Goal: Transaction & Acquisition: Purchase product/service

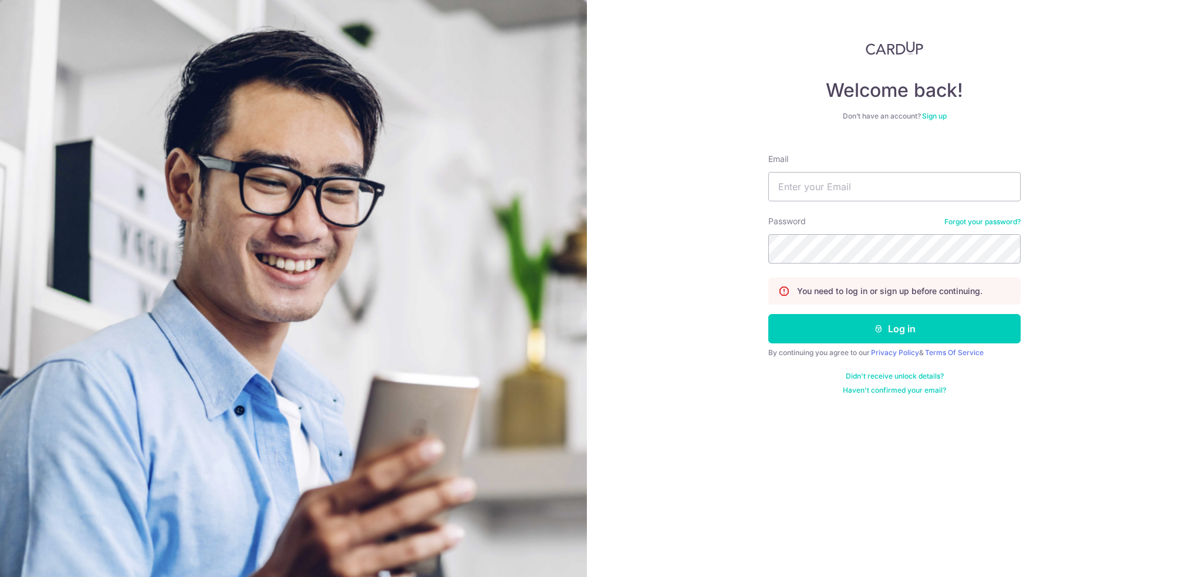
type input "[EMAIL_ADDRESS][DOMAIN_NAME]"
click at [964, 323] on button "Log in" at bounding box center [894, 328] width 252 height 29
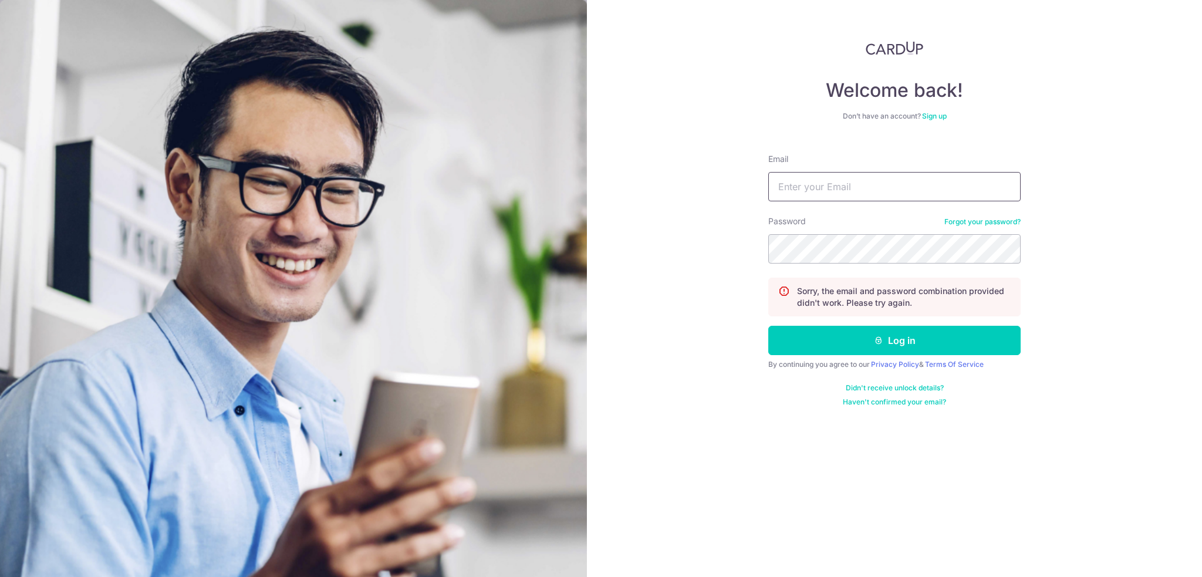
type input "[EMAIL_ADDRESS][DOMAIN_NAME]"
click at [908, 340] on button "Log in" at bounding box center [894, 340] width 252 height 29
click at [911, 197] on input "Email" at bounding box center [894, 186] width 252 height 29
drag, startPoint x: 904, startPoint y: 181, endPoint x: 902, endPoint y: 200, distance: 18.9
click at [905, 181] on input "Email" at bounding box center [894, 186] width 252 height 29
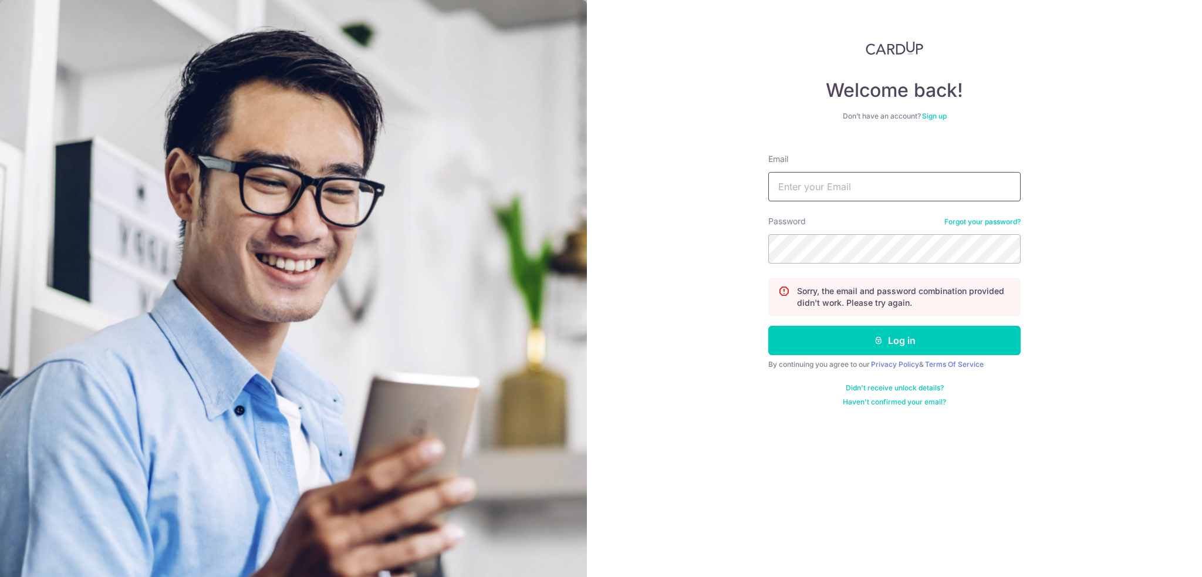
type input "[EMAIL_ADDRESS][DOMAIN_NAME]"
click at [956, 338] on button "Log in" at bounding box center [894, 340] width 252 height 29
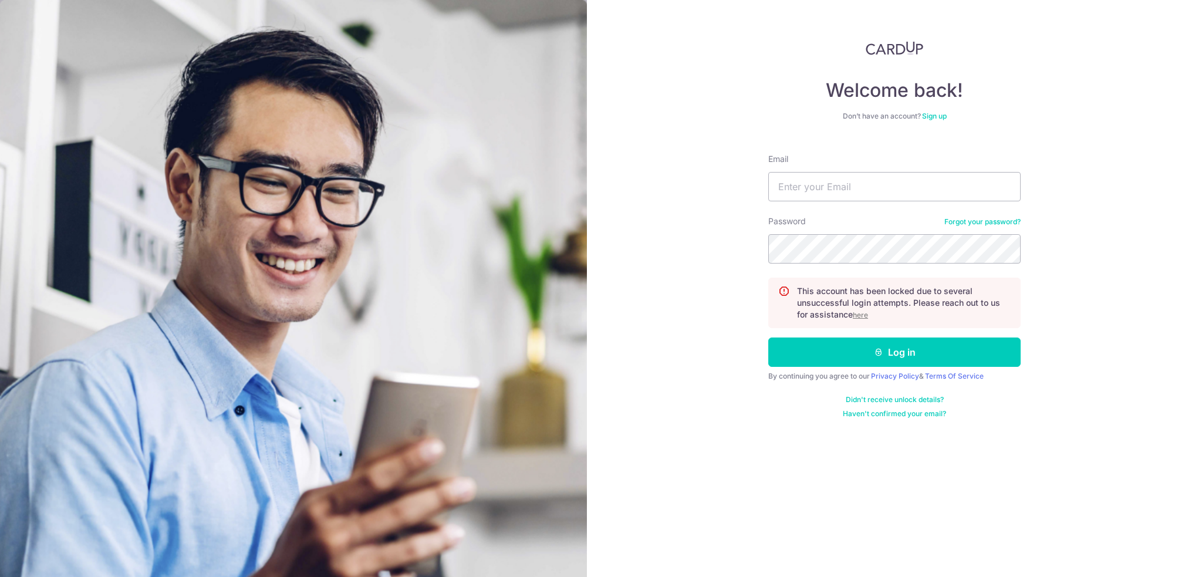
click at [865, 314] on u "here" at bounding box center [860, 315] width 15 height 9
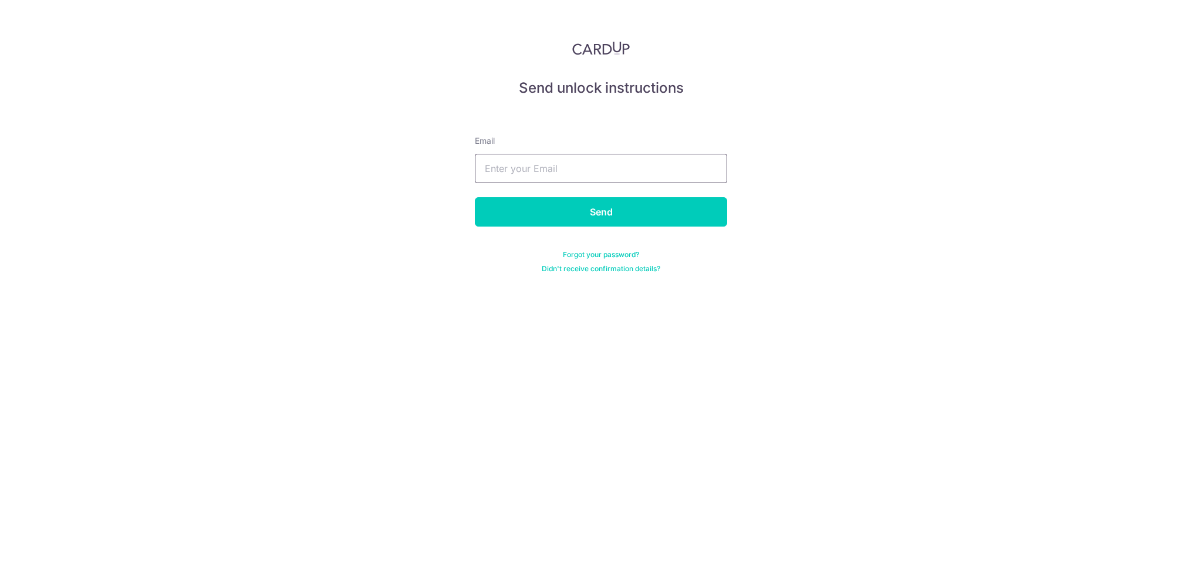
click at [631, 162] on input "text" at bounding box center [601, 168] width 252 height 29
click at [622, 178] on input "text" at bounding box center [601, 168] width 252 height 29
type input "[EMAIL_ADDRESS][DOMAIN_NAME]"
click at [611, 229] on form "Email Macarto.chan@gmail.com Send Forgot your password? Didn't receive confirma…" at bounding box center [601, 190] width 252 height 167
click at [611, 217] on input "Send" at bounding box center [601, 211] width 252 height 29
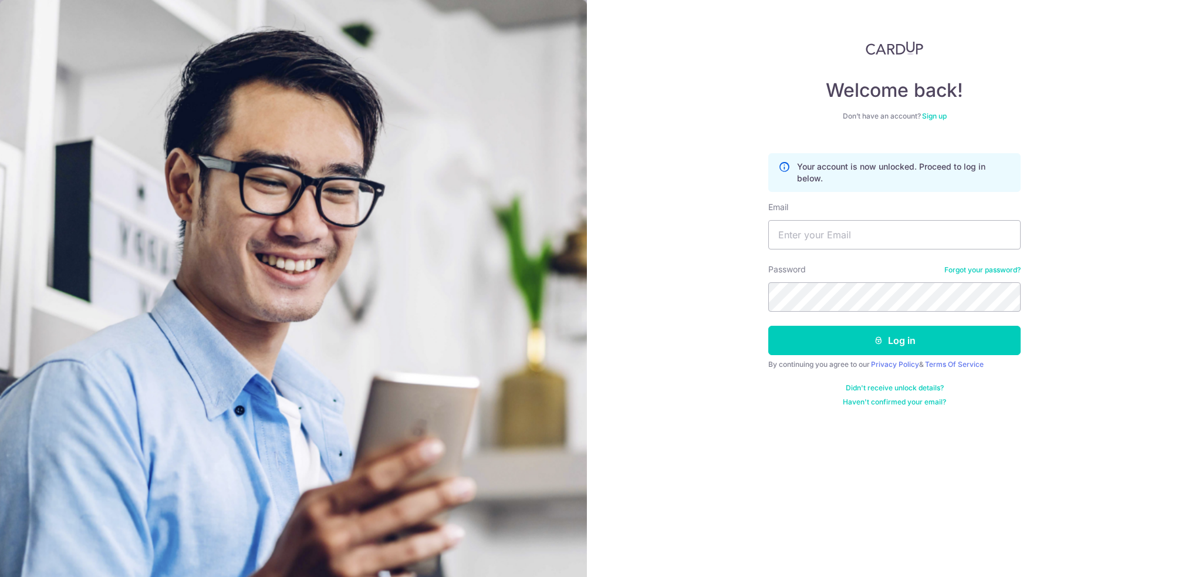
type input "Macarto.chan@gmail.com"
click at [903, 330] on button "Log in" at bounding box center [894, 340] width 252 height 29
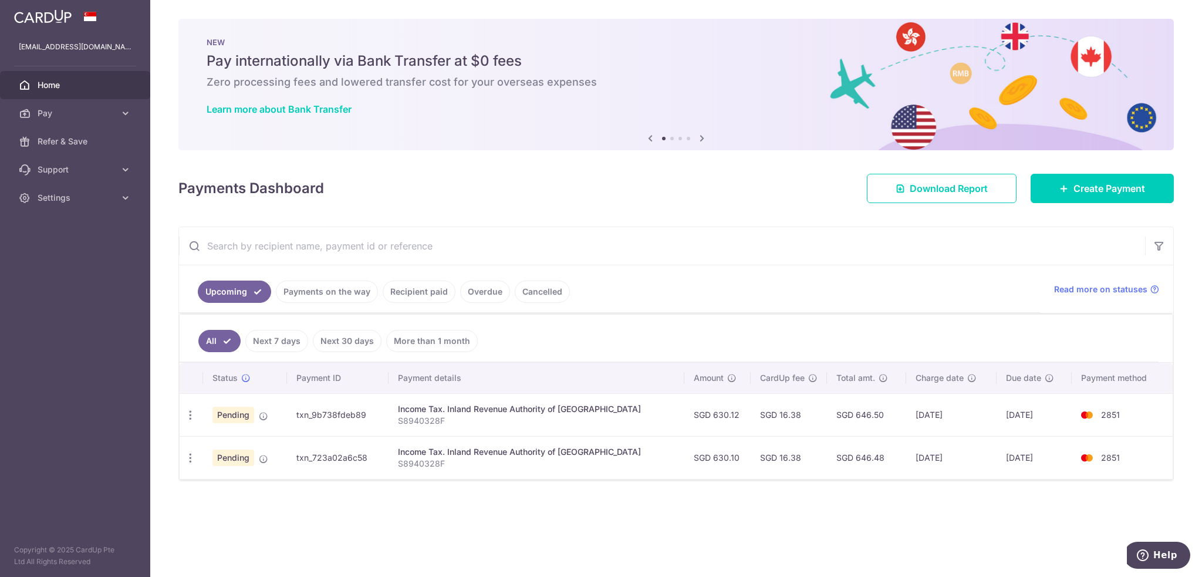
click at [350, 284] on link "Payments on the way" at bounding box center [327, 292] width 102 height 22
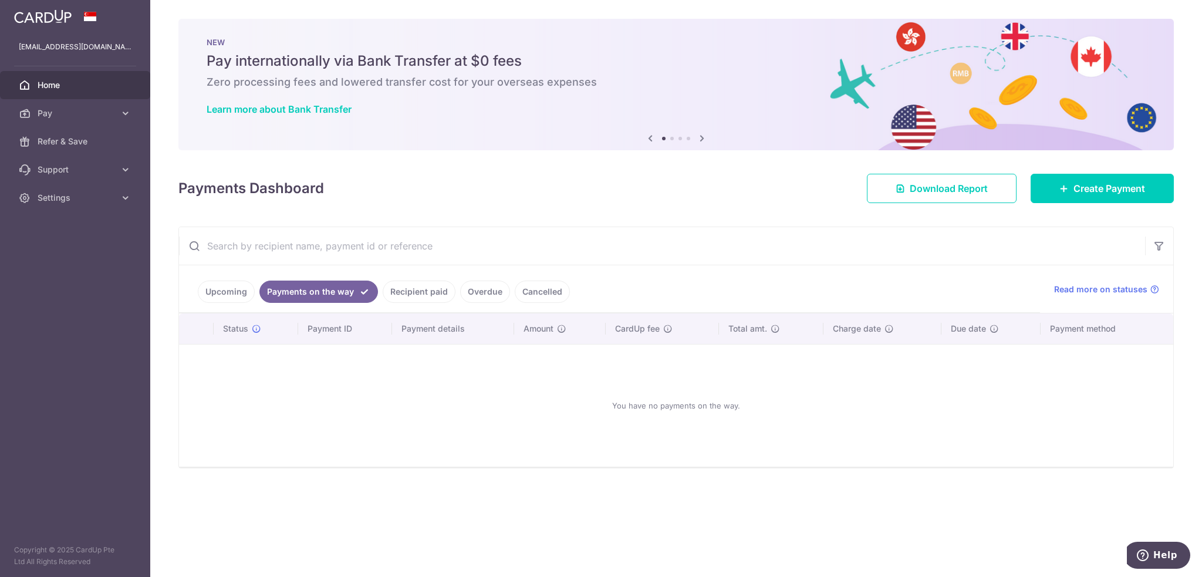
click at [416, 294] on link "Recipient paid" at bounding box center [419, 292] width 73 height 22
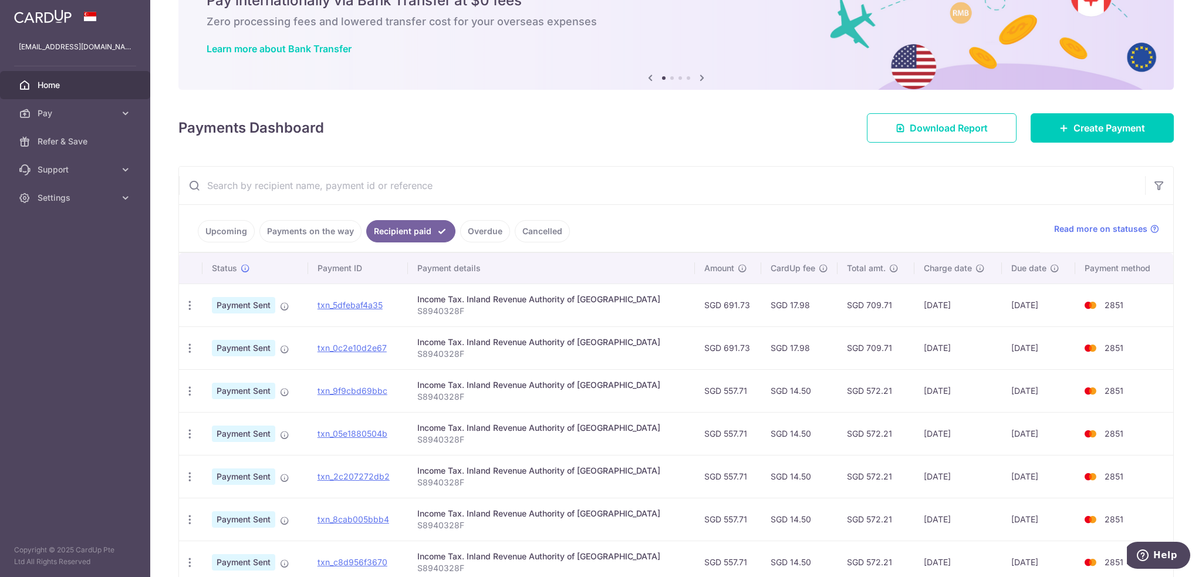
scroll to position [117, 0]
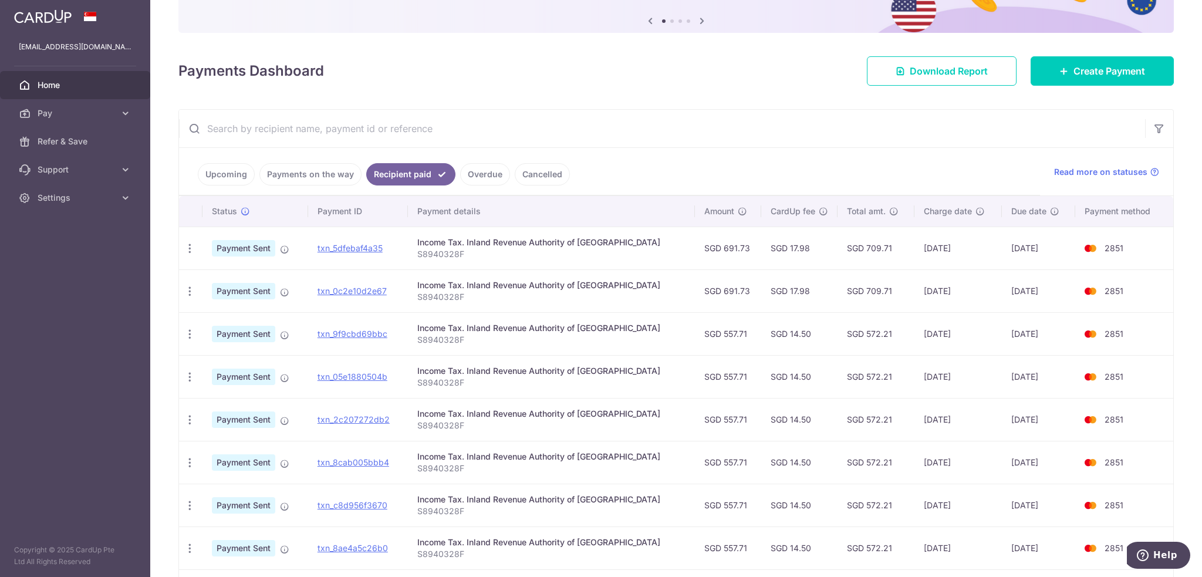
click at [240, 176] on link "Upcoming" at bounding box center [226, 174] width 57 height 22
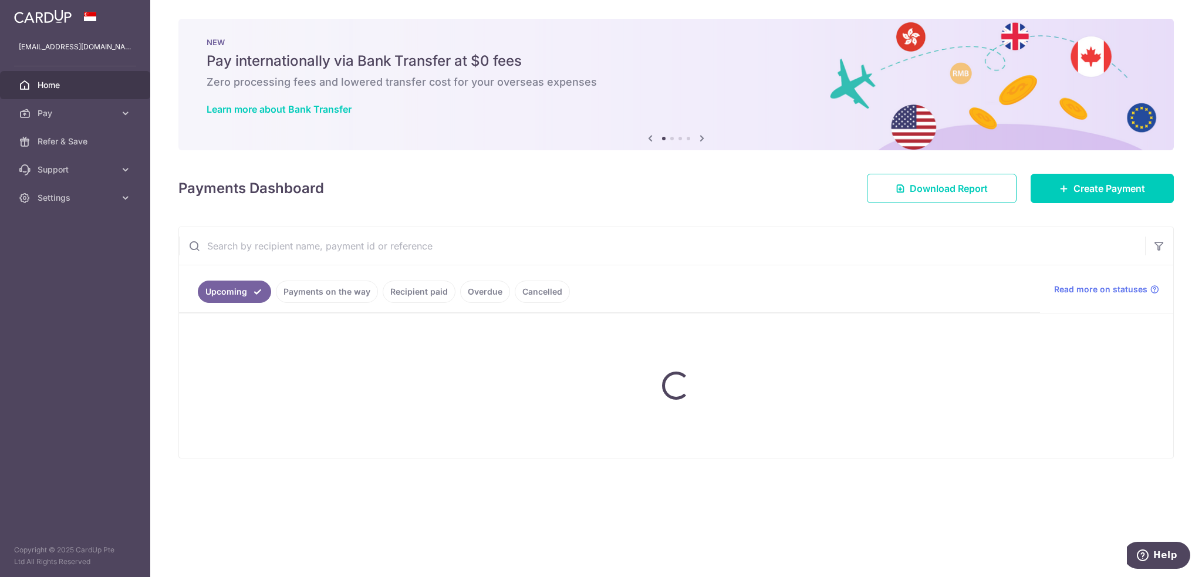
scroll to position [0, 0]
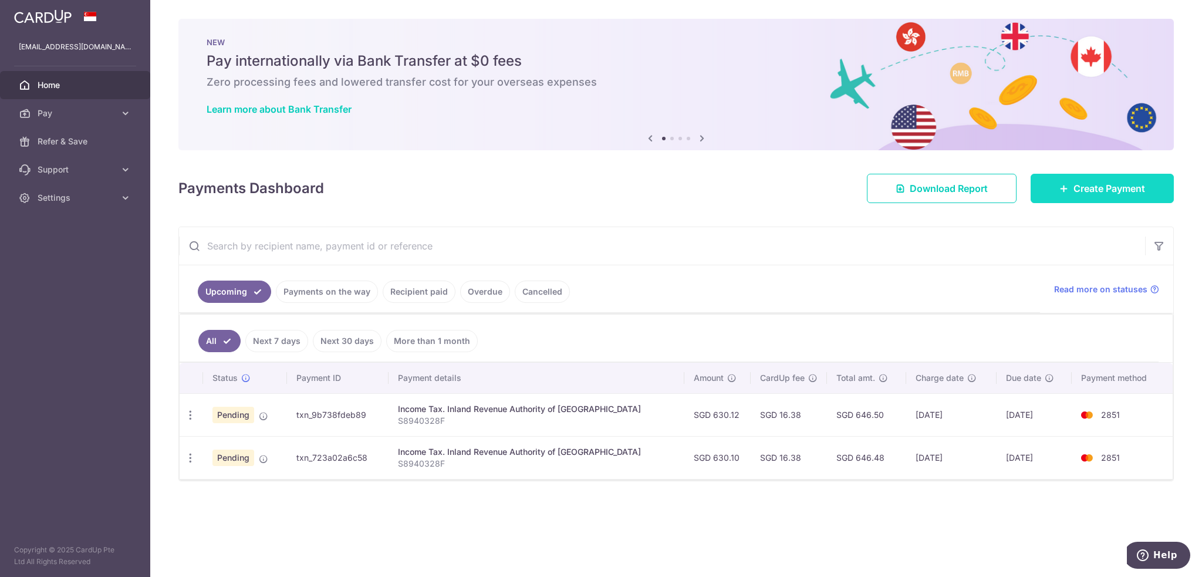
click at [1095, 193] on span "Create Payment" at bounding box center [1110, 188] width 72 height 14
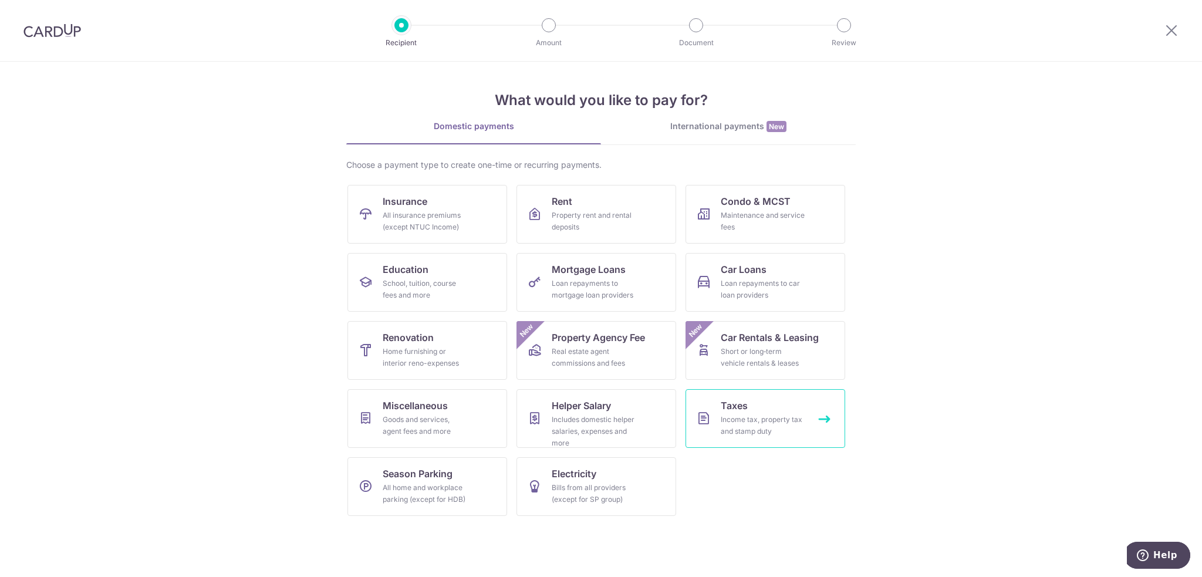
click at [770, 402] on link "Taxes Income tax, property tax and stamp duty" at bounding box center [766, 418] width 160 height 59
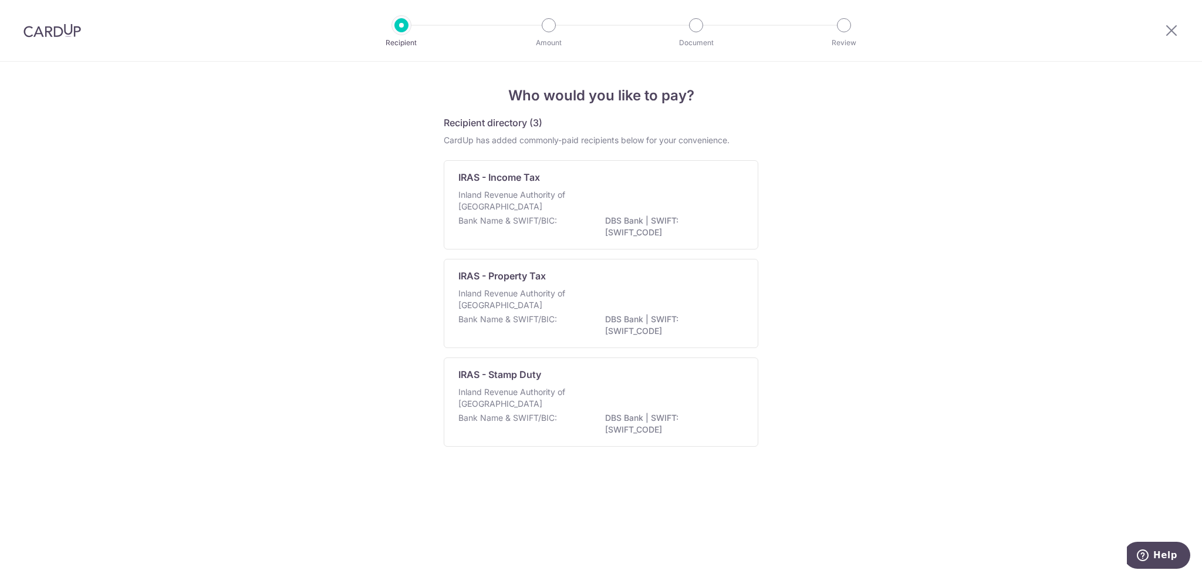
click at [616, 207] on div "Inland Revenue Authority of Singapore" at bounding box center [600, 202] width 285 height 26
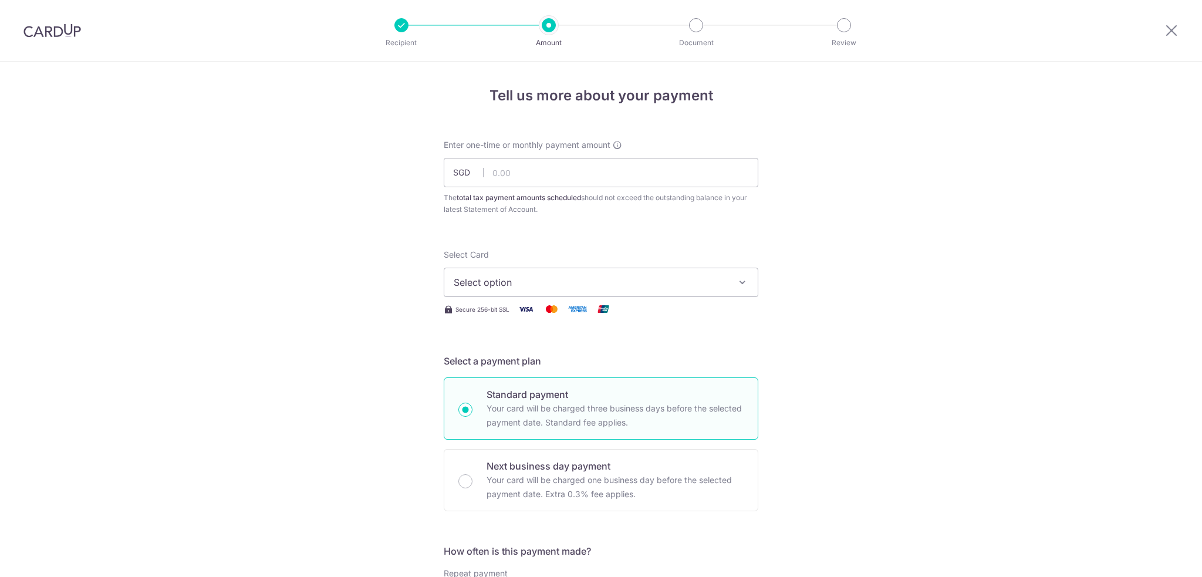
click at [591, 185] on input "text" at bounding box center [601, 172] width 315 height 29
type input "5"
type input "630.12"
click at [636, 293] on button "Select option" at bounding box center [601, 282] width 315 height 29
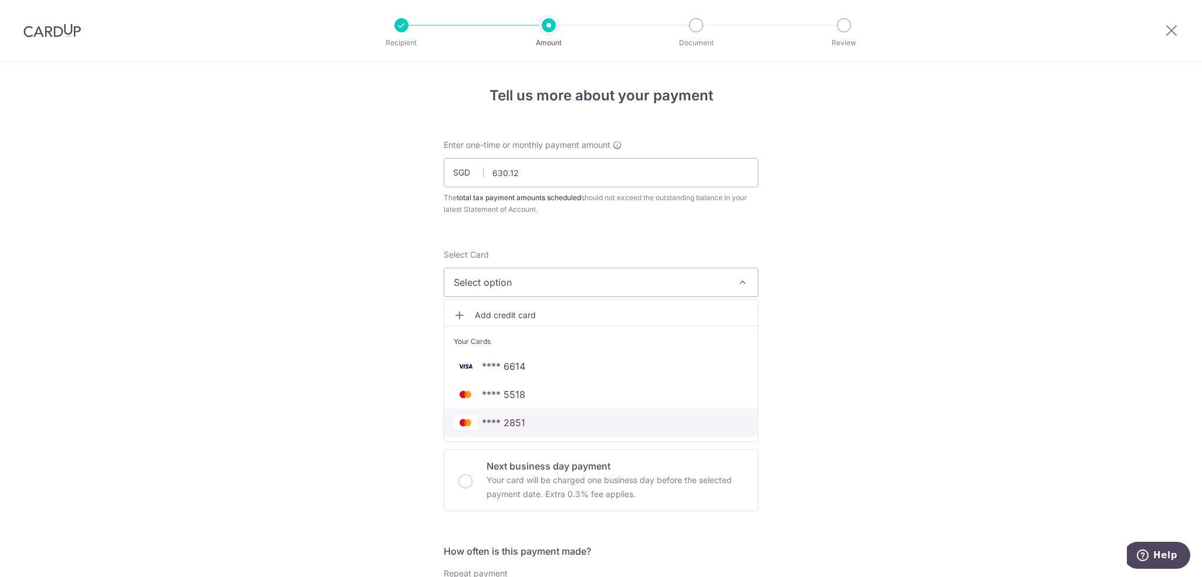
click at [530, 416] on span "**** 2851" at bounding box center [601, 423] width 295 height 14
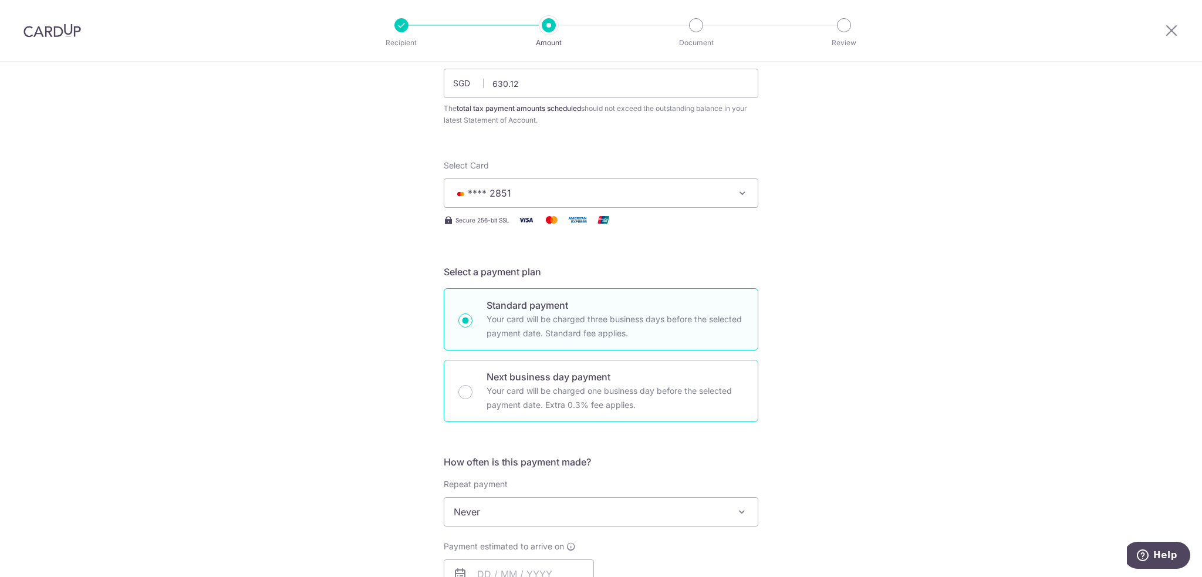
scroll to position [176, 0]
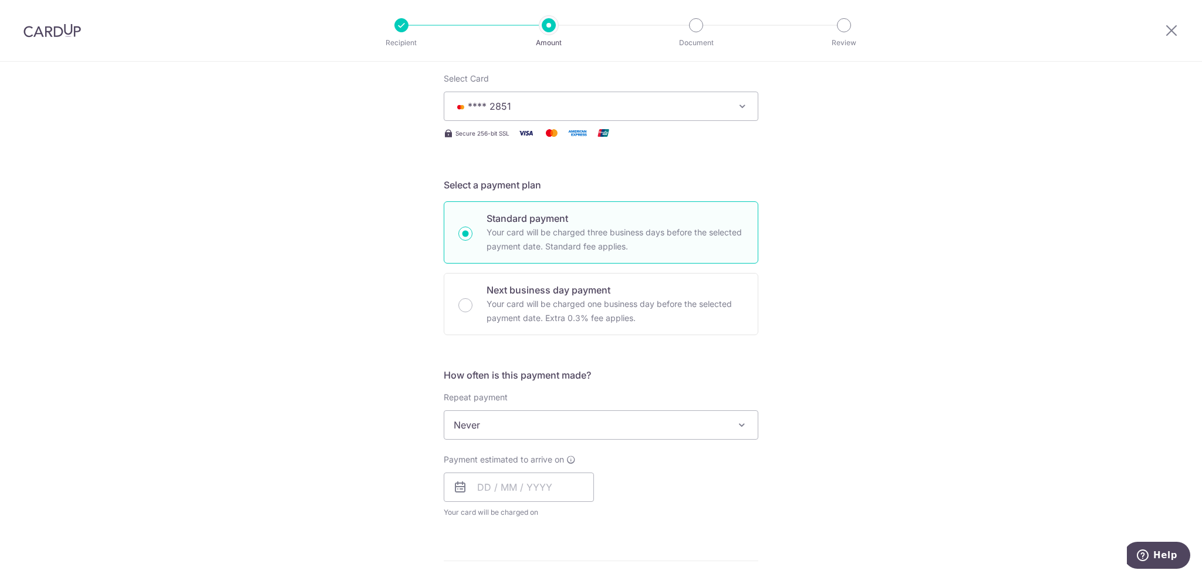
click at [706, 426] on span "Never" at bounding box center [600, 425] width 313 height 28
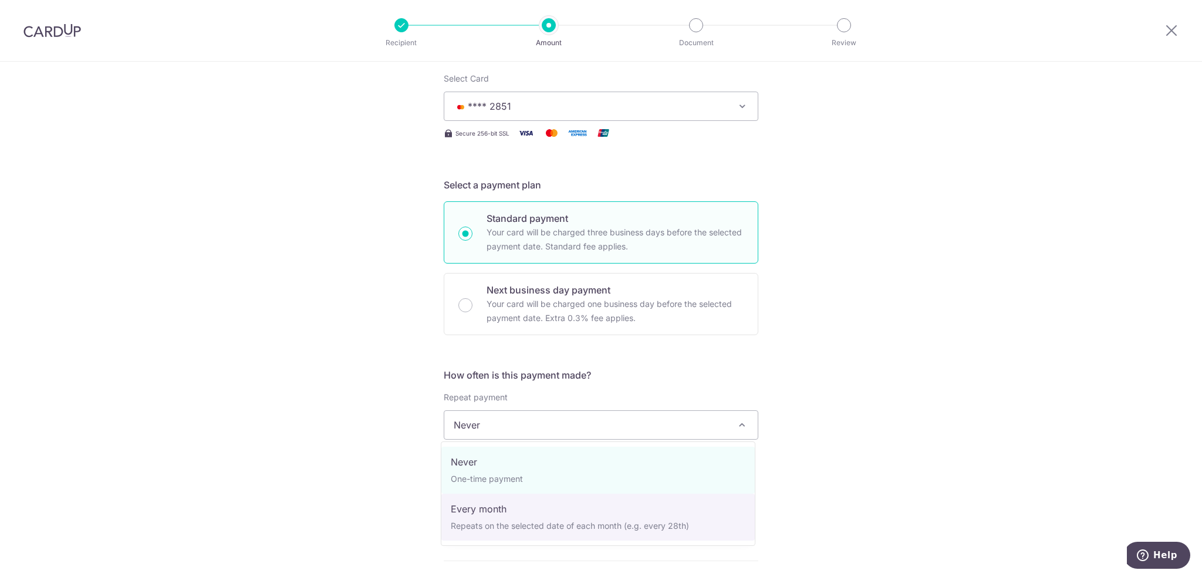
select select "3"
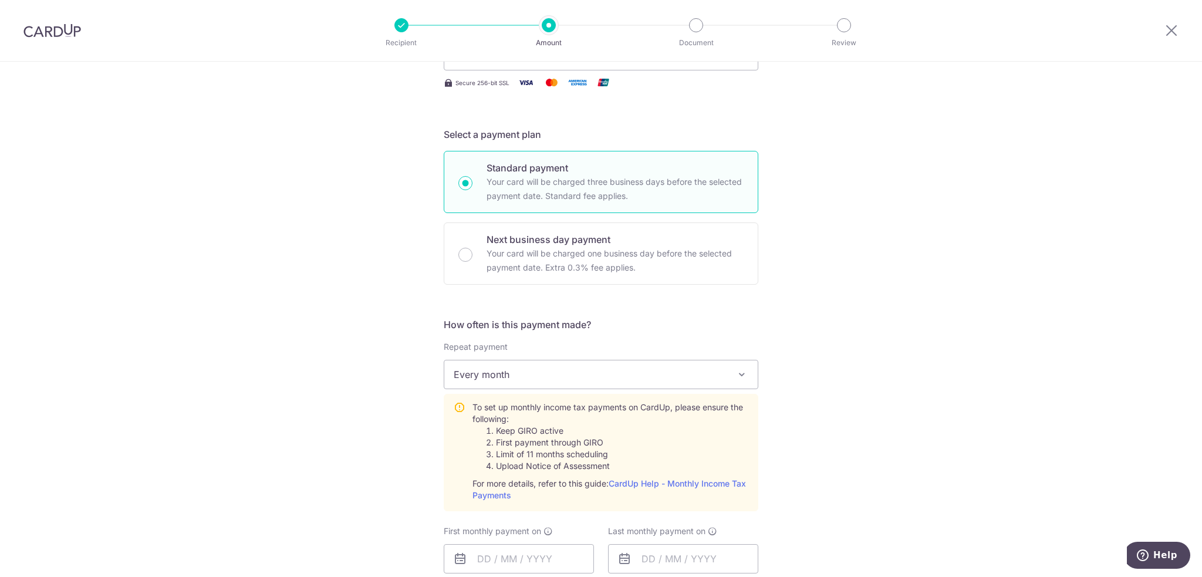
scroll to position [352, 0]
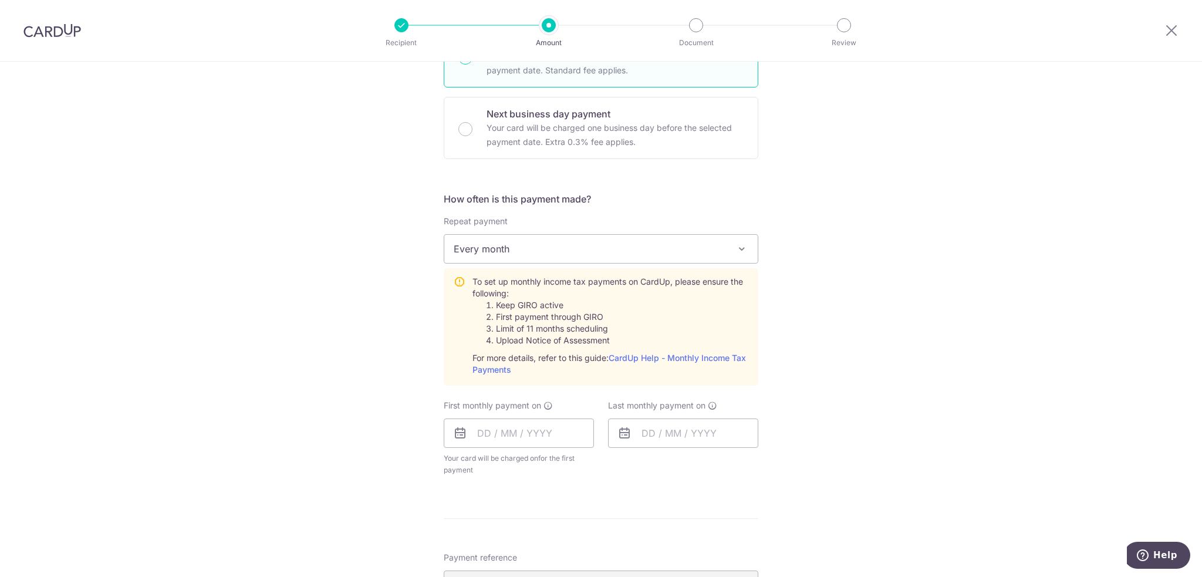
click at [518, 455] on span "Your card will be charged on for the first payment" at bounding box center [519, 464] width 150 height 23
click at [519, 433] on input "text" at bounding box center [519, 433] width 150 height 29
click at [819, 495] on div "Tell us more about your payment Enter one-time or monthly payment amount SGD 63…" at bounding box center [601, 321] width 1202 height 1224
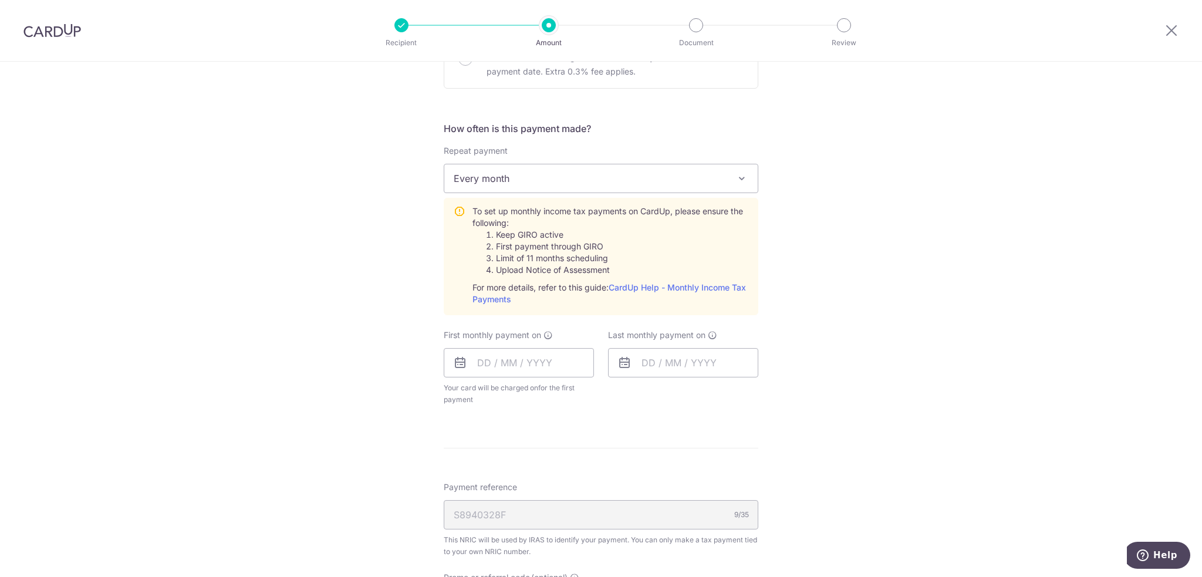
scroll to position [587, 0]
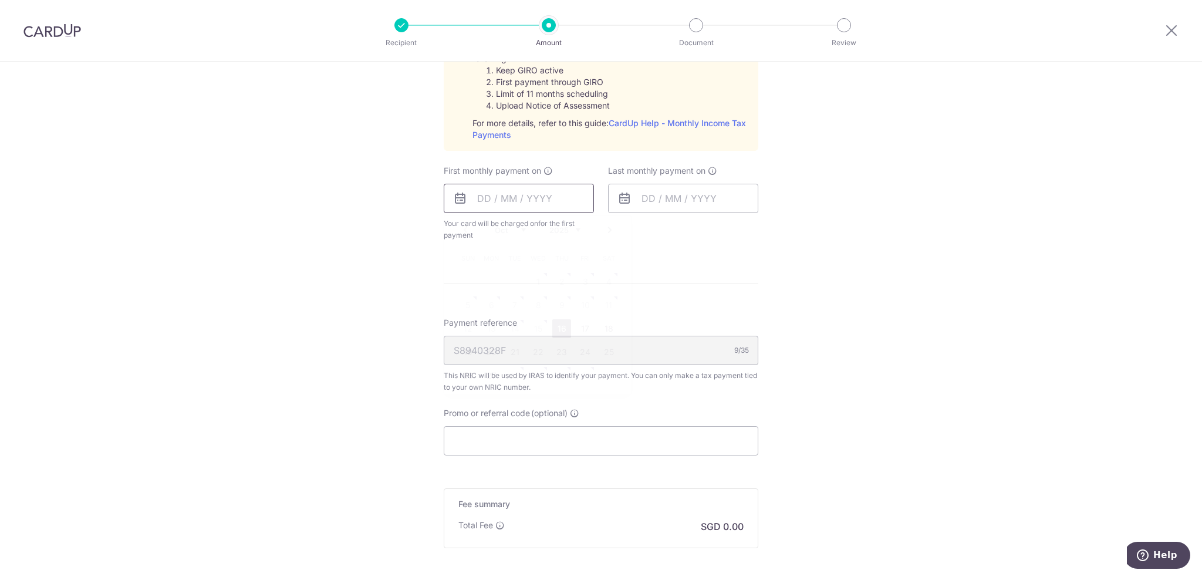
click at [504, 198] on input "text" at bounding box center [519, 198] width 150 height 29
click at [604, 232] on link "Next" at bounding box center [610, 230] width 14 height 14
click at [524, 228] on div "Oct Nov Dec 2025 2026" at bounding box center [538, 230] width 86 height 10
click at [522, 228] on select "Oct Nov Dec" at bounding box center [510, 229] width 31 height 9
click at [568, 234] on div "Prev Next Oct Nov Dec 2025 2026" at bounding box center [537, 230] width 187 height 28
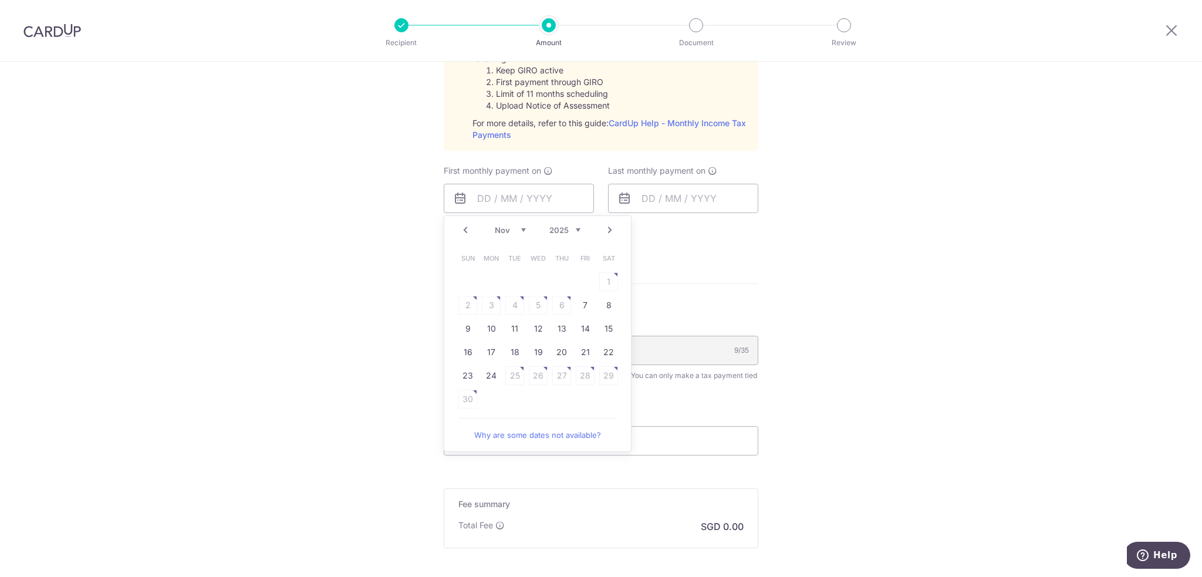
click at [568, 230] on select "2025 2026" at bounding box center [564, 229] width 31 height 9
click at [519, 228] on select "Jan Feb Mar Apr May Jun Jul Aug Sep Oct Nov" at bounding box center [510, 229] width 31 height 9
click at [466, 302] on table "Sun Mon Tue Wed Thu Fri Sat 1 2 3 4 5 6 7 8 9 10 11 12 13 14 15 16 17 18 19 20 …" at bounding box center [538, 317] width 164 height 141
click at [562, 280] on table "Sun Mon Tue Wed Thu Fri Sat 1 2 3 4 5 6 7 8 9 10 11 12 13 14 15 16 17 18 19 20 …" at bounding box center [538, 317] width 164 height 141
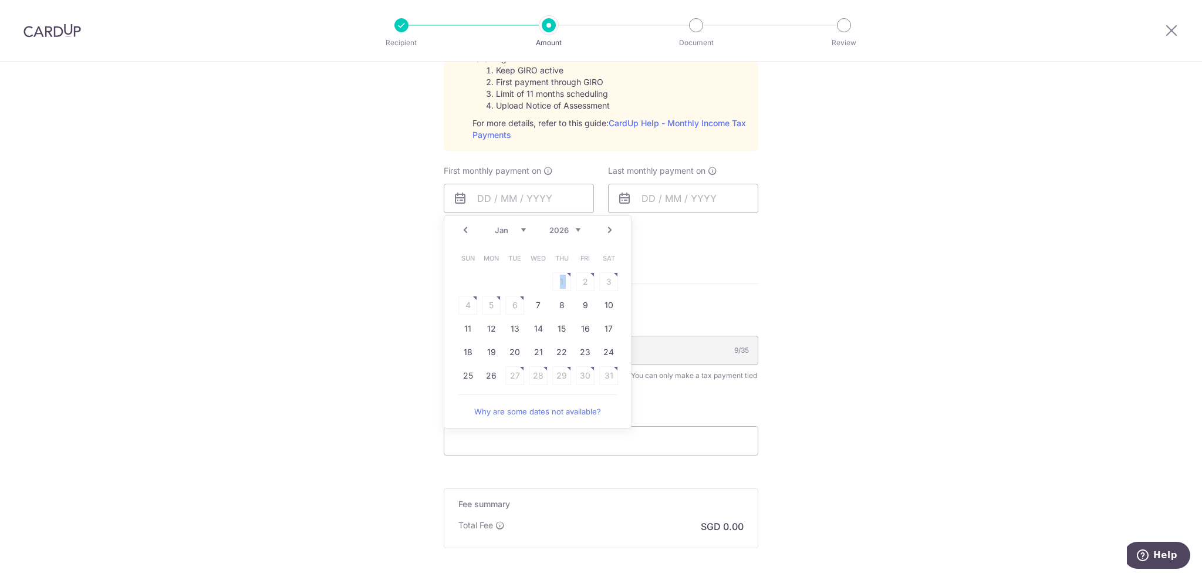
click at [562, 280] on table "Sun Mon Tue Wed Thu Fri Sat 1 2 3 4 5 6 7 8 9 10 11 12 13 14 15 16 17 18 19 20 …" at bounding box center [538, 317] width 164 height 141
click at [582, 279] on table "Sun Mon Tue Wed Thu Fri Sat 1 2 3 4 5 6 7 8 9 10 11 12 13 14 15 16 17 18 19 20 …" at bounding box center [538, 317] width 164 height 141
click at [586, 308] on link "9" at bounding box center [585, 305] width 19 height 19
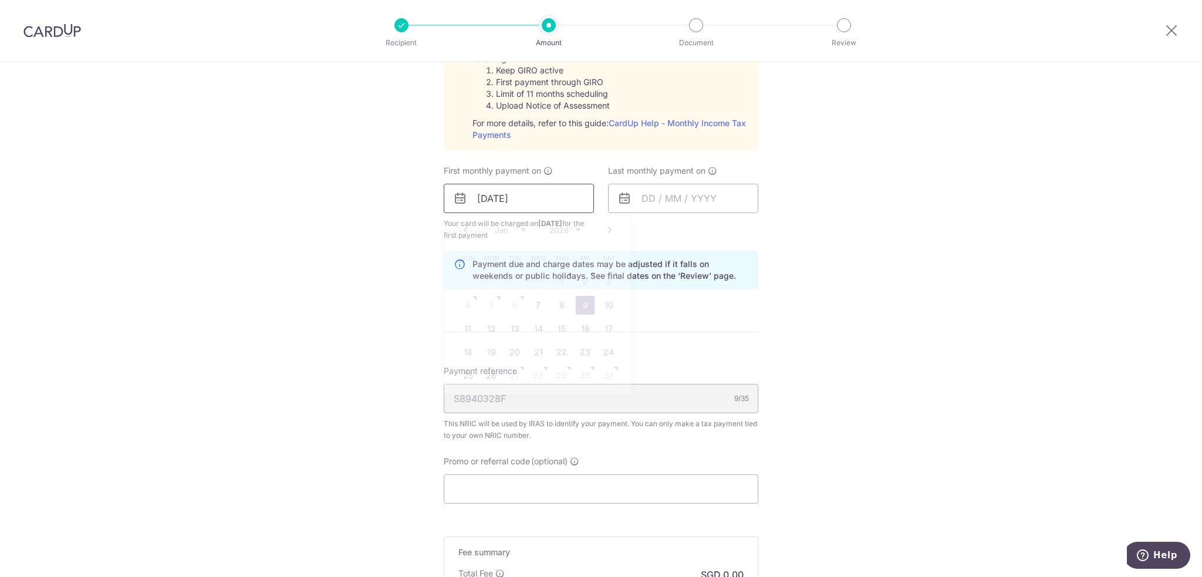
click at [552, 194] on input "09/01/2026" at bounding box center [519, 198] width 150 height 29
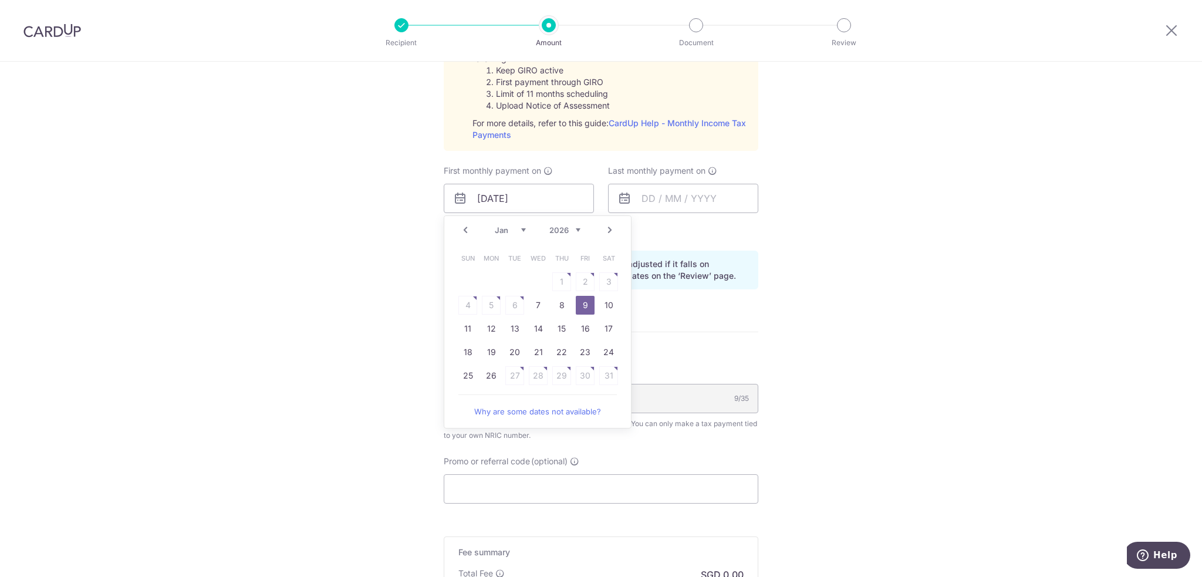
click at [564, 407] on link "Why are some dates not available?" at bounding box center [537, 411] width 158 height 23
click at [467, 227] on link "Prev" at bounding box center [465, 230] width 14 height 14
click at [561, 348] on link "25" at bounding box center [561, 352] width 19 height 19
type input "[DATE]"
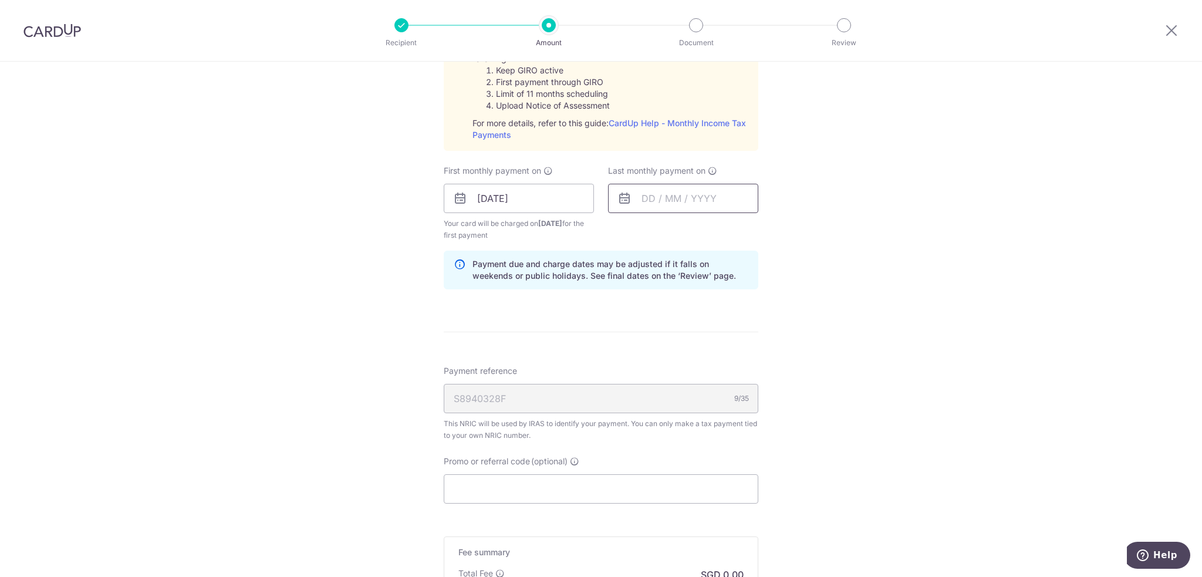
click at [707, 204] on input "text" at bounding box center [683, 198] width 150 height 29
click at [659, 231] on select "Oct Nov Dec" at bounding box center [674, 229] width 31 height 9
click at [714, 226] on select "2025 2026" at bounding box center [729, 229] width 31 height 9
click at [677, 226] on select "Jan Feb Mar Apr May Jun Jul Aug Sep Oct Nov" at bounding box center [674, 229] width 31 height 9
click at [623, 228] on link "Prev" at bounding box center [630, 230] width 14 height 14
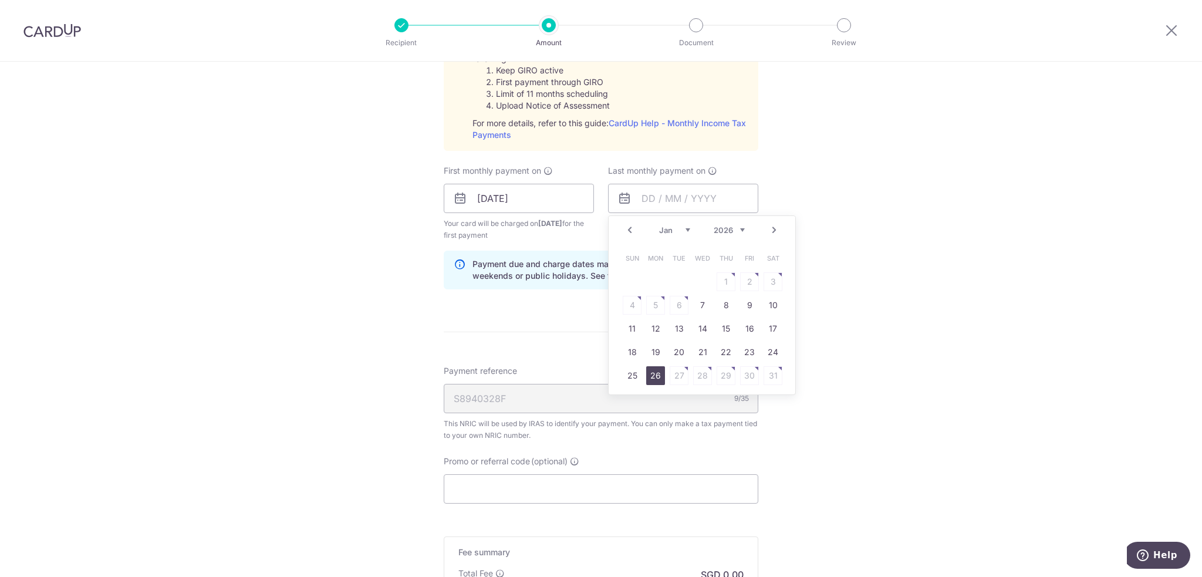
click at [653, 373] on link "26" at bounding box center [655, 375] width 19 height 19
type input "26/01/2026"
click at [883, 207] on div "Tell us more about your payment Enter one-time or monthly payment amount SGD 63…" at bounding box center [601, 111] width 1202 height 1272
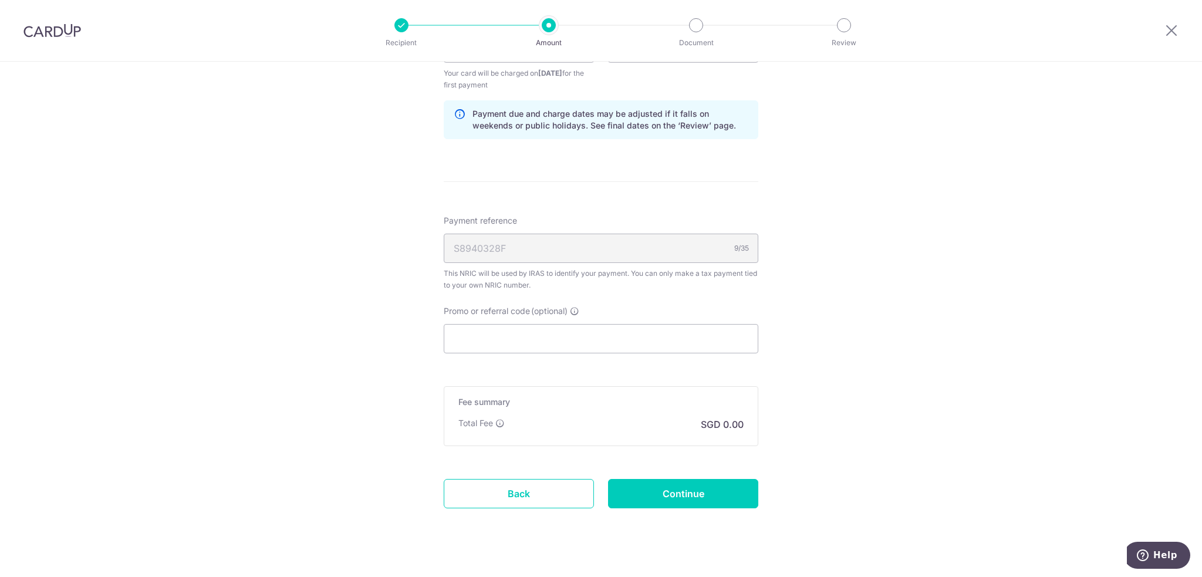
scroll to position [754, 0]
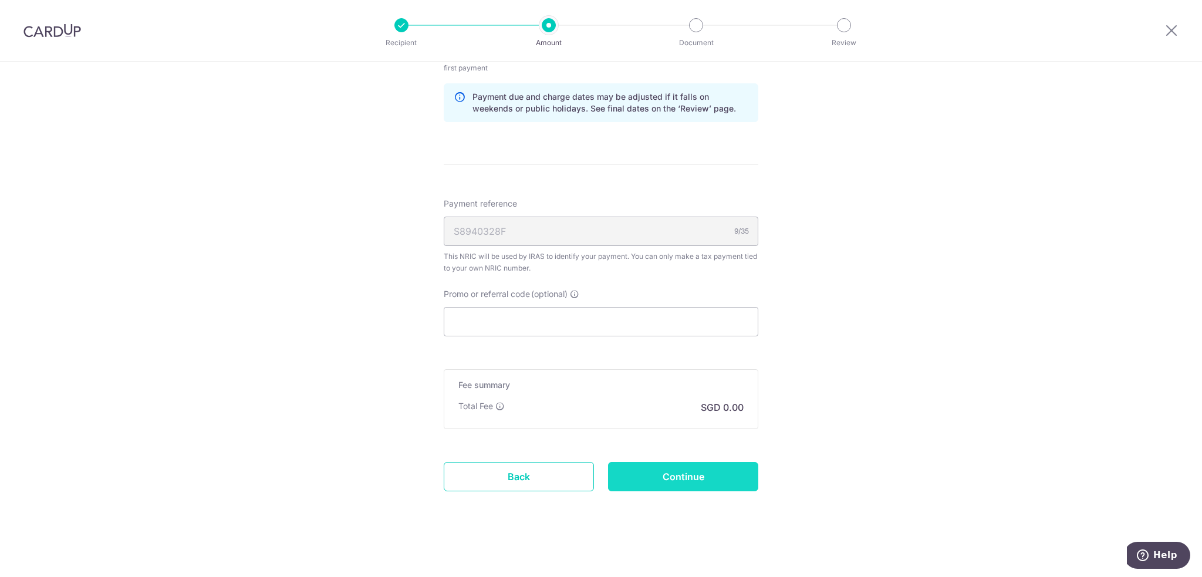
click at [727, 469] on input "Continue" at bounding box center [683, 476] width 150 height 29
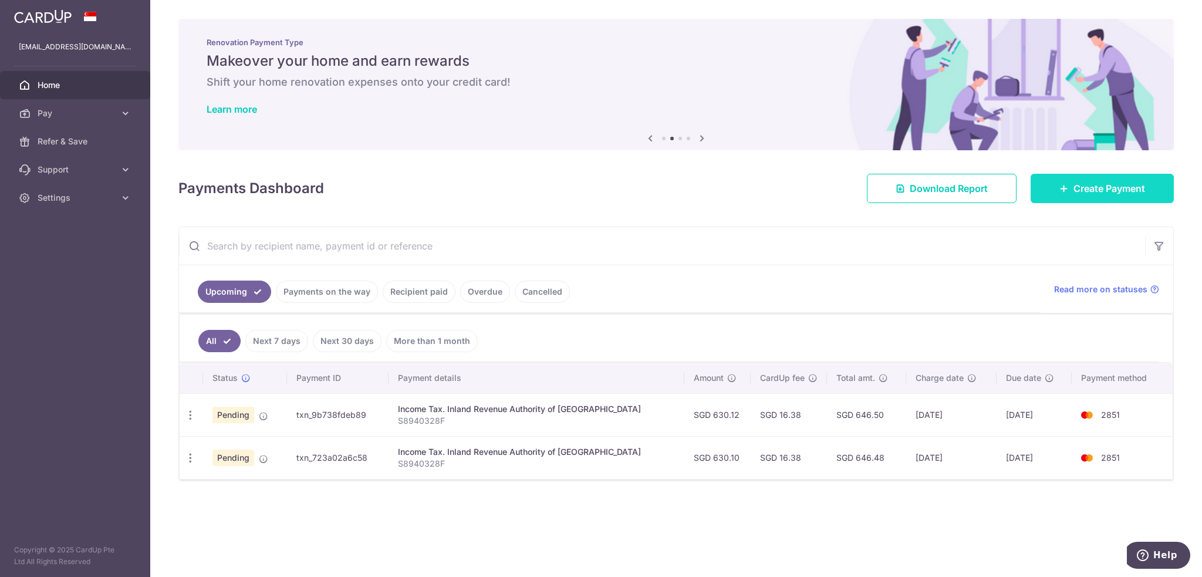
click at [1099, 184] on span "Create Payment" at bounding box center [1110, 188] width 72 height 14
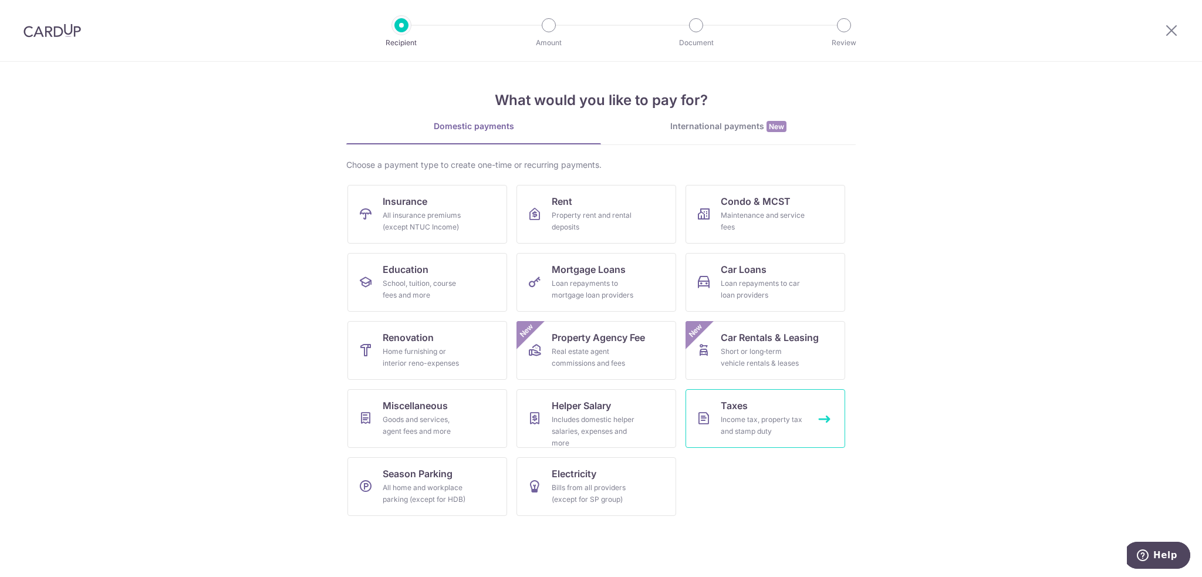
click at [747, 415] on div "Income tax, property tax and stamp duty" at bounding box center [763, 425] width 85 height 23
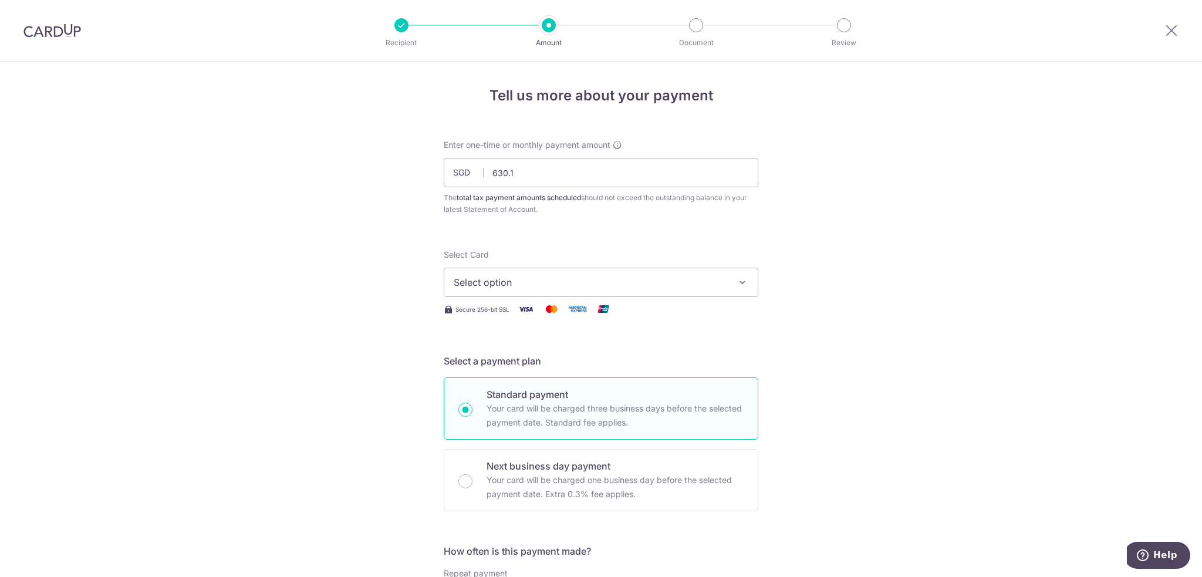
type input "630.12"
click at [613, 282] on span "Select option" at bounding box center [591, 282] width 274 height 14
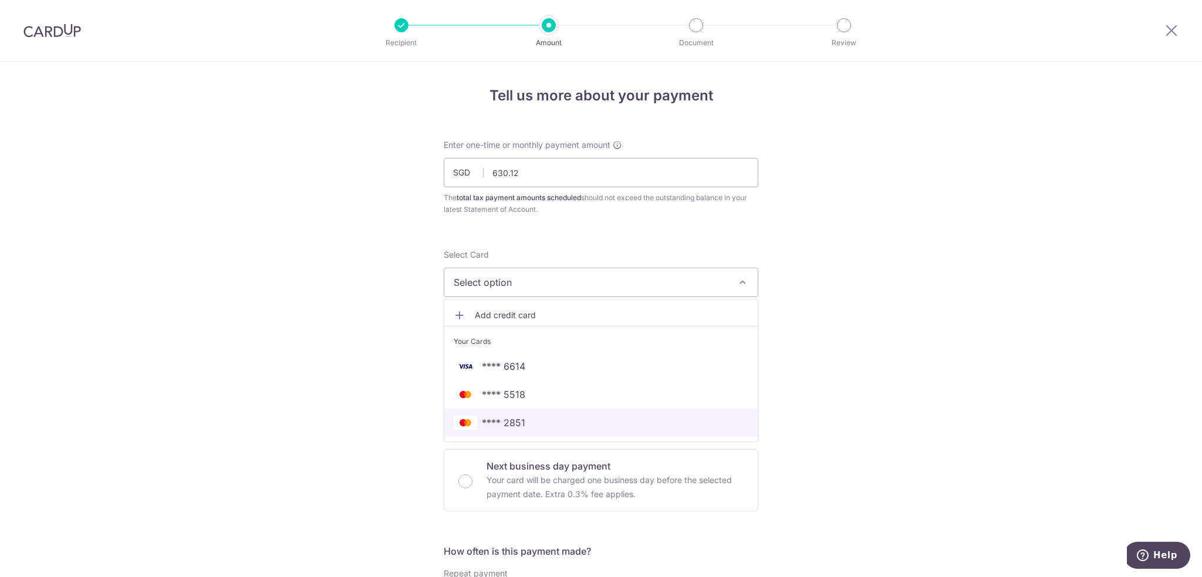
click at [591, 411] on link "**** 2851" at bounding box center [600, 423] width 313 height 28
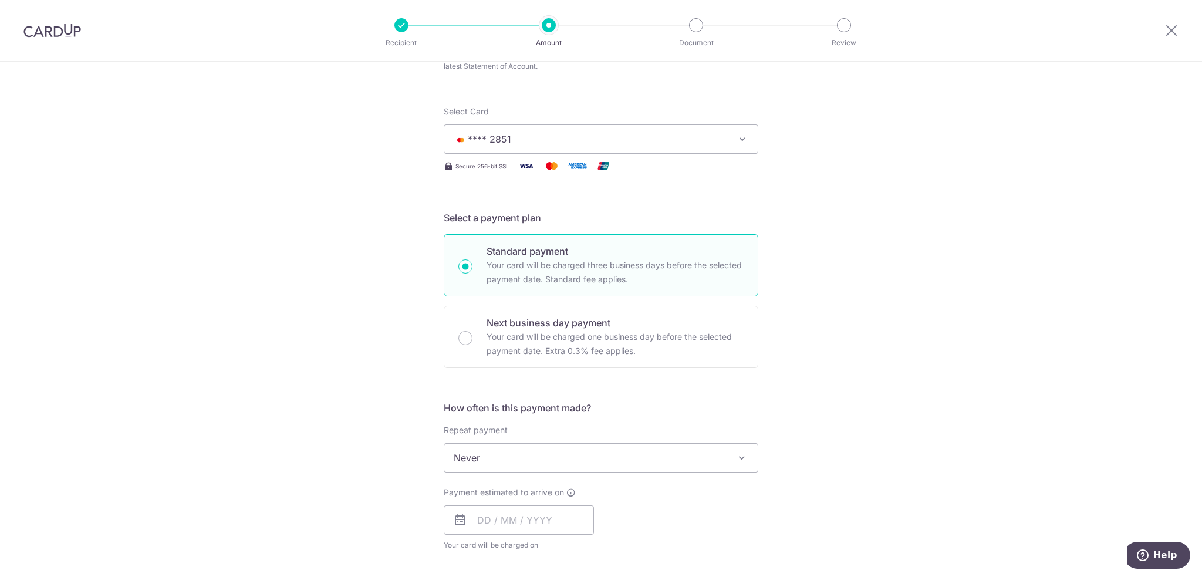
scroll to position [235, 0]
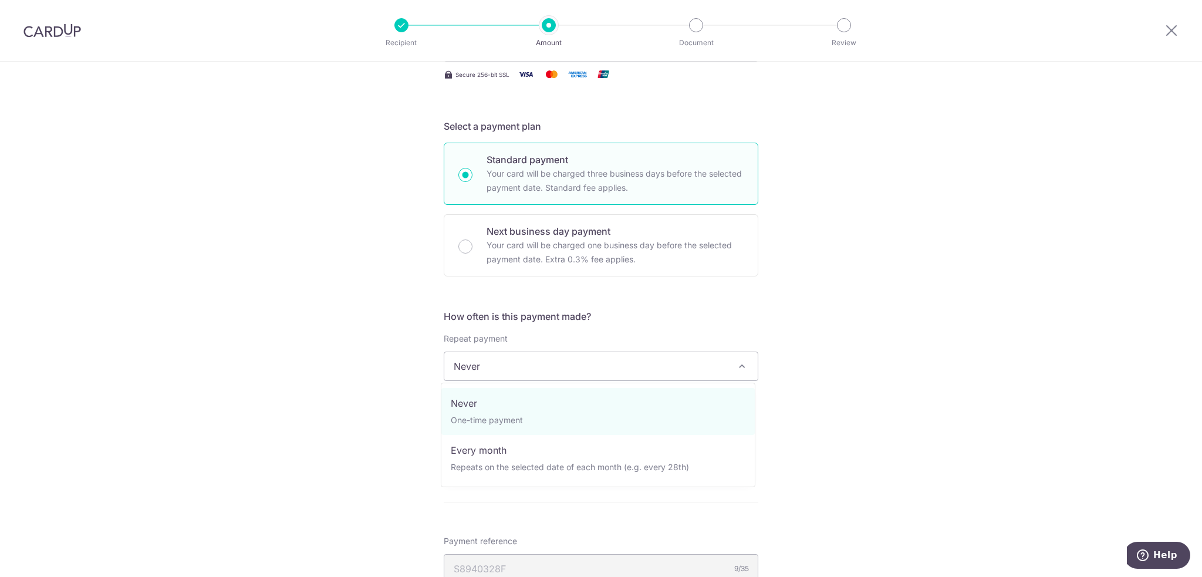
click at [627, 370] on span "Never" at bounding box center [600, 366] width 313 height 28
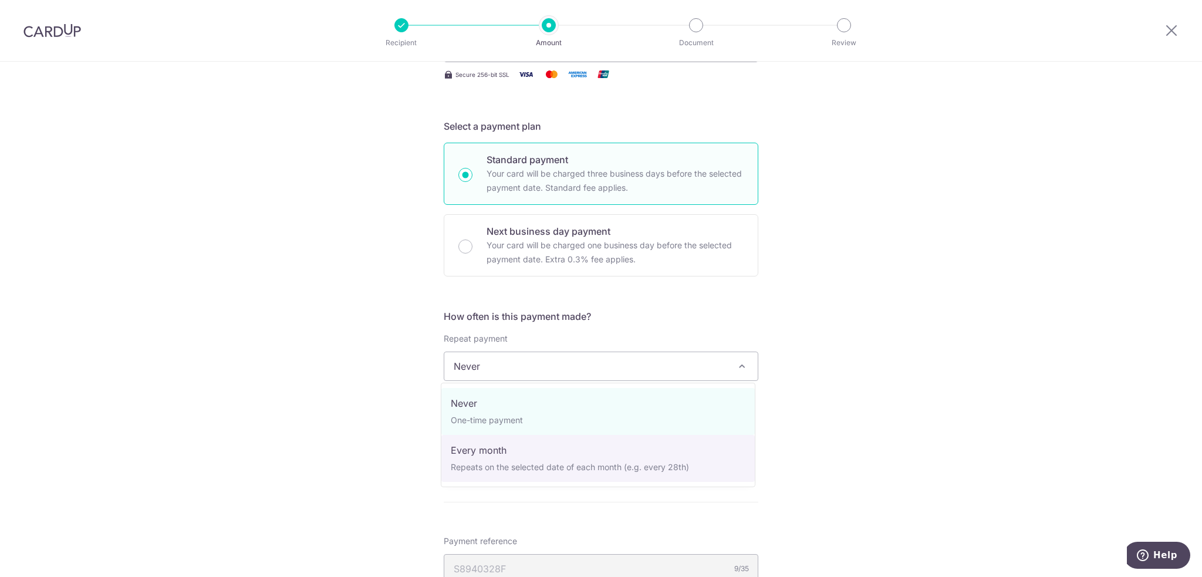
select select "3"
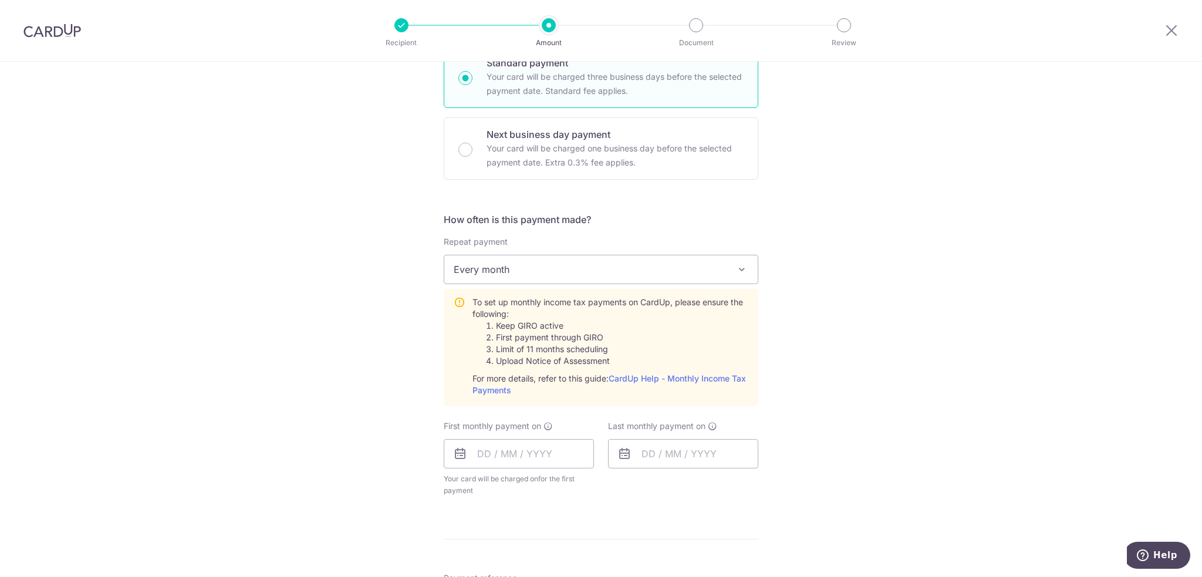
scroll to position [470, 0]
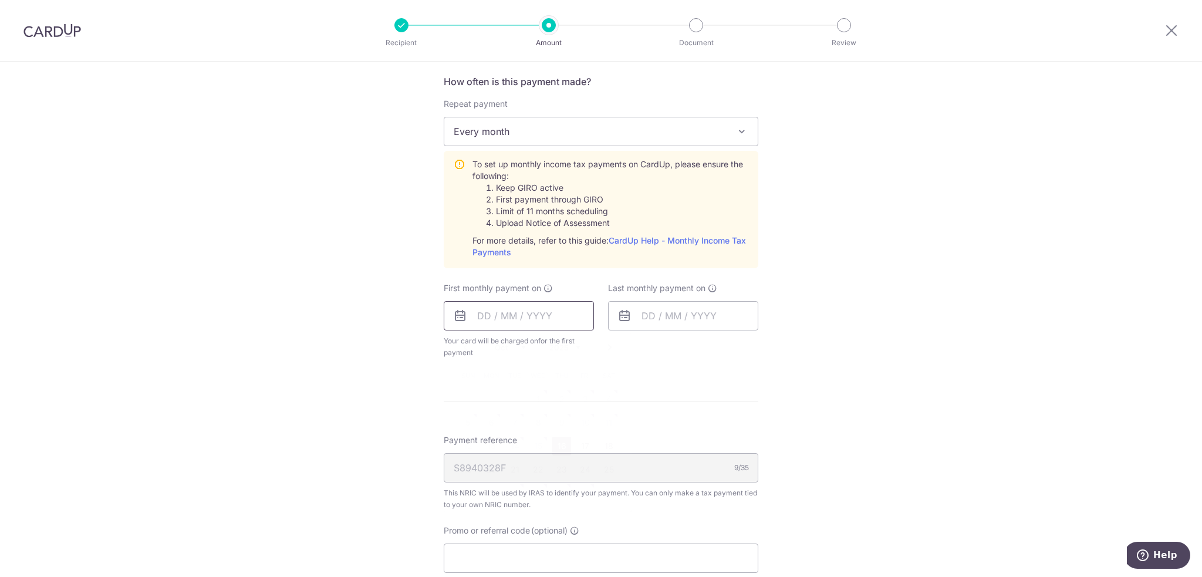
click at [557, 320] on input "text" at bounding box center [519, 315] width 150 height 29
drag, startPoint x: 788, startPoint y: 439, endPoint x: 700, endPoint y: 425, distance: 89.1
click at [788, 439] on div "Tell us more about your payment Enter one-time or monthly payment amount SGD 63…" at bounding box center [601, 204] width 1202 height 1224
click at [486, 314] on input "text" at bounding box center [519, 315] width 150 height 29
click at [518, 349] on select "Oct Nov Dec" at bounding box center [510, 347] width 31 height 9
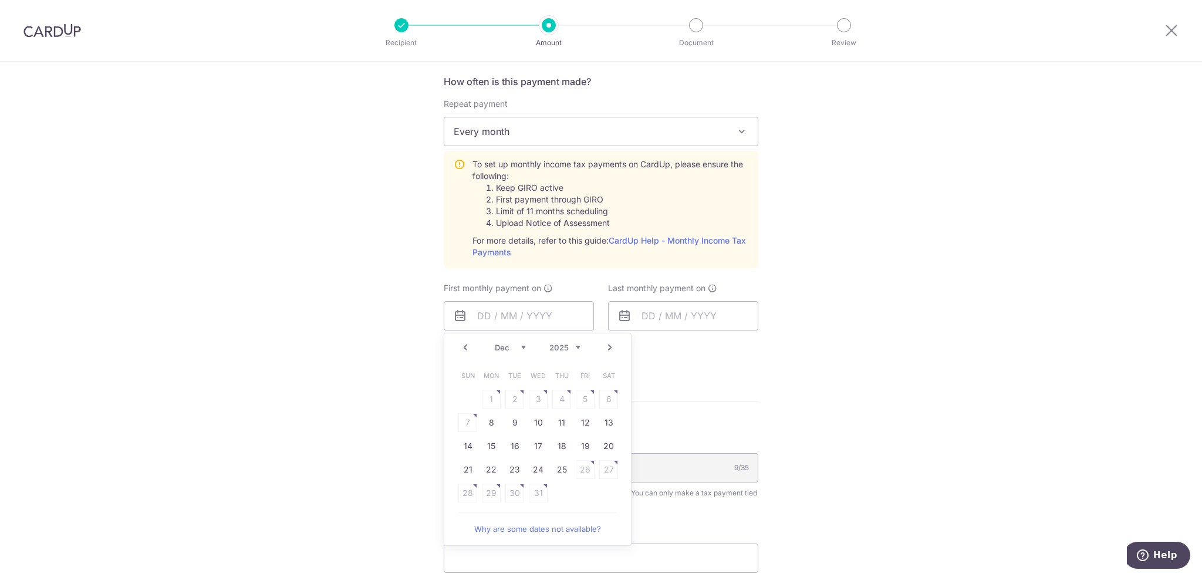
click at [540, 493] on table "Sun Mon Tue Wed Thu Fri Sat 1 2 3 4 5 6 7 8 9 10 11 12 13 14 15 16 17 18 19 20 …" at bounding box center [538, 434] width 164 height 141
click at [558, 468] on link "25" at bounding box center [561, 469] width 19 height 19
type input "[DATE]"
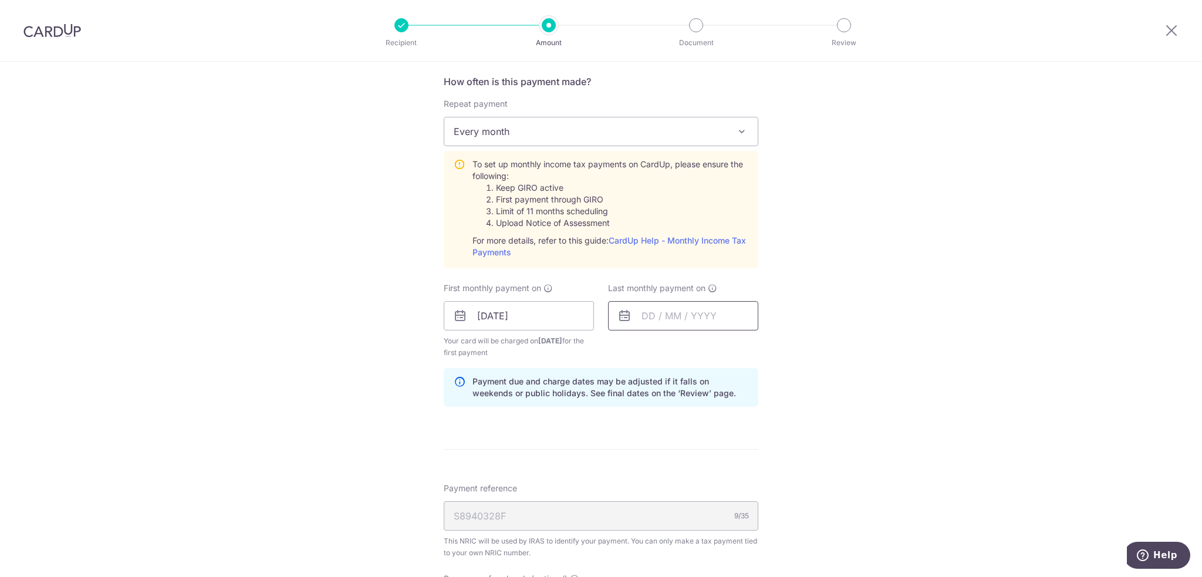
click at [677, 319] on input "text" at bounding box center [683, 315] width 150 height 29
click at [668, 353] on div "Prev Next Oct Nov Dec 2025 2026" at bounding box center [702, 347] width 187 height 28
click at [674, 343] on select "Oct Nov Dec" at bounding box center [674, 347] width 31 height 9
click at [719, 343] on select "2025 2026" at bounding box center [729, 347] width 31 height 9
click at [673, 343] on select "Jan Feb Mar Apr May Jun Jul Aug Sep Oct Nov" at bounding box center [674, 347] width 31 height 9
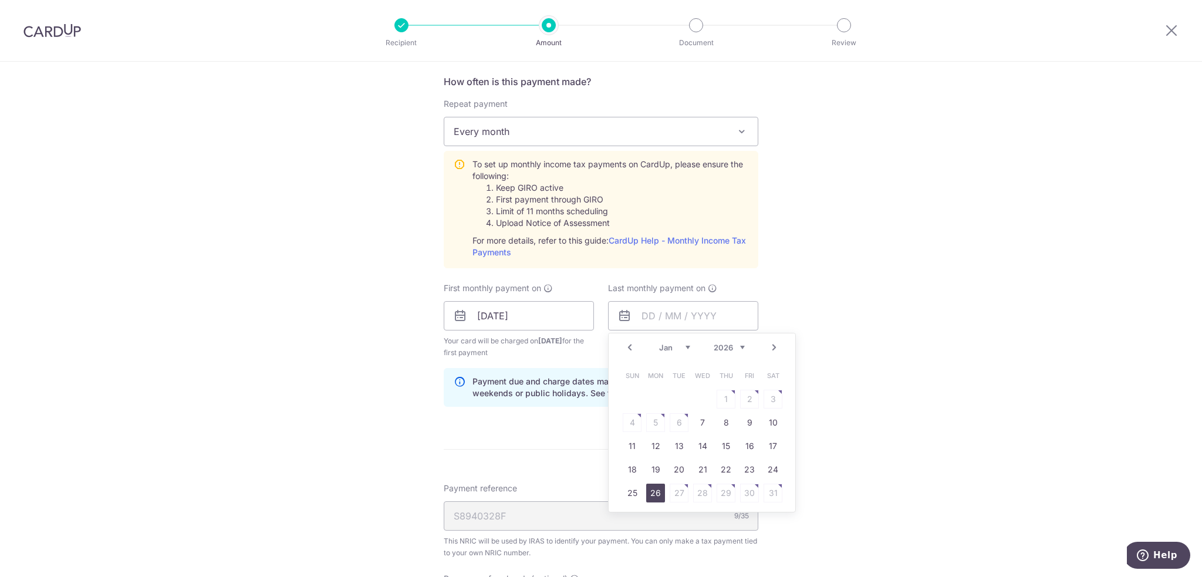
click at [652, 494] on link "26" at bounding box center [655, 493] width 19 height 19
type input "26/01/2026"
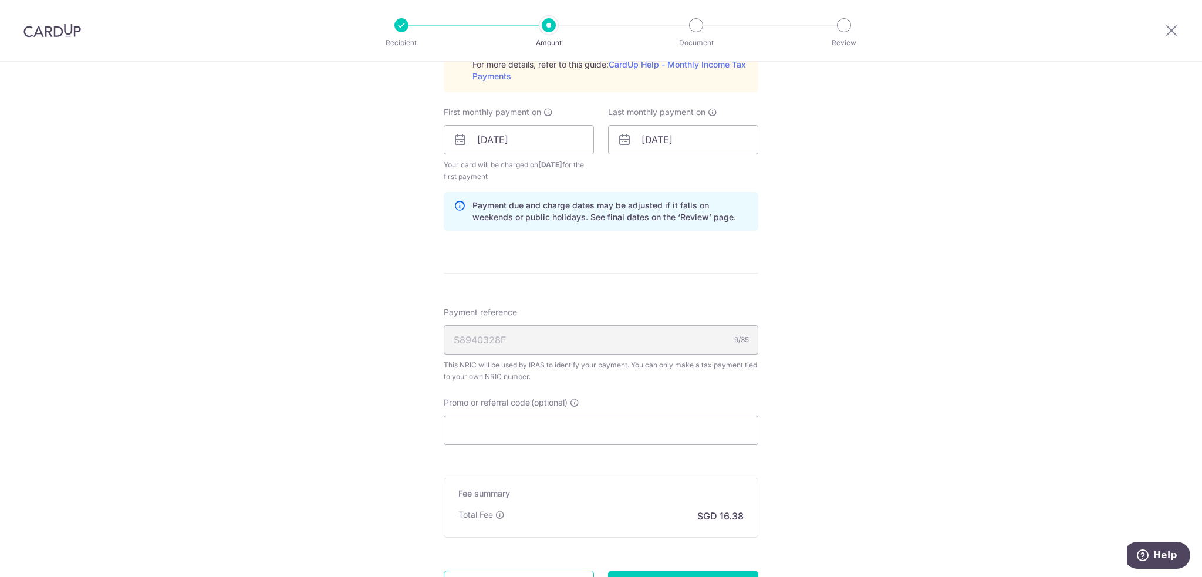
scroll to position [754, 0]
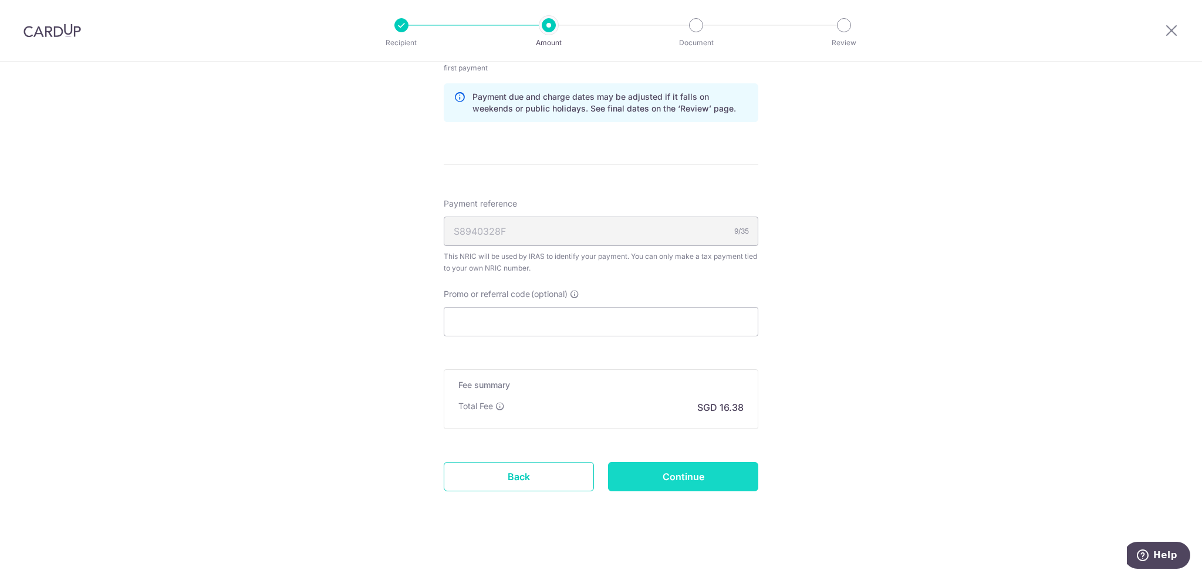
click at [700, 476] on input "Continue" at bounding box center [683, 476] width 150 height 29
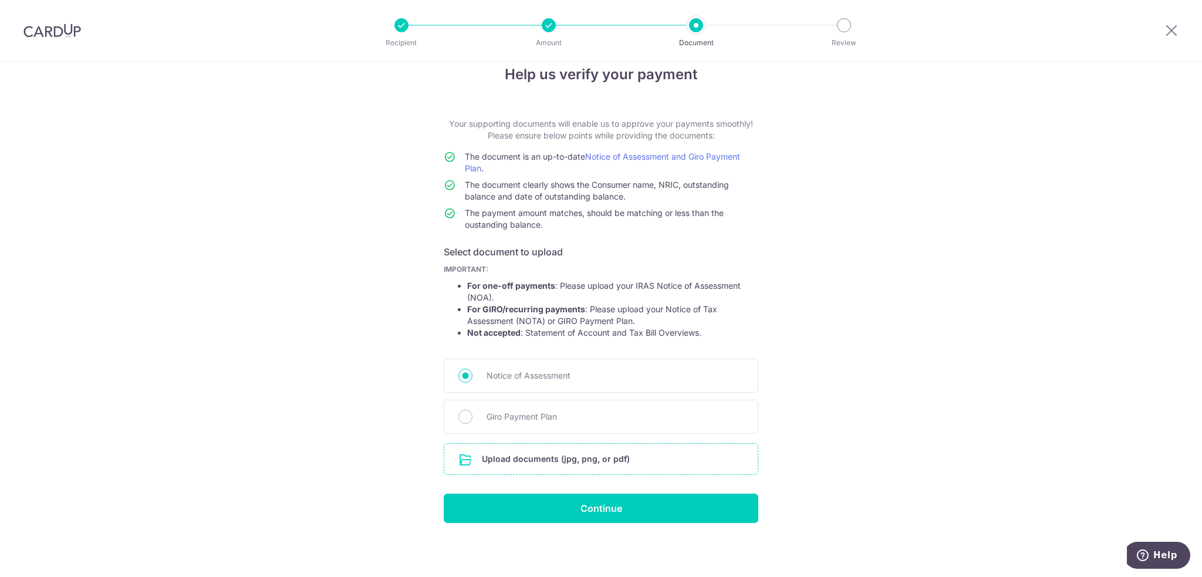
click at [552, 450] on input "file" at bounding box center [600, 459] width 313 height 31
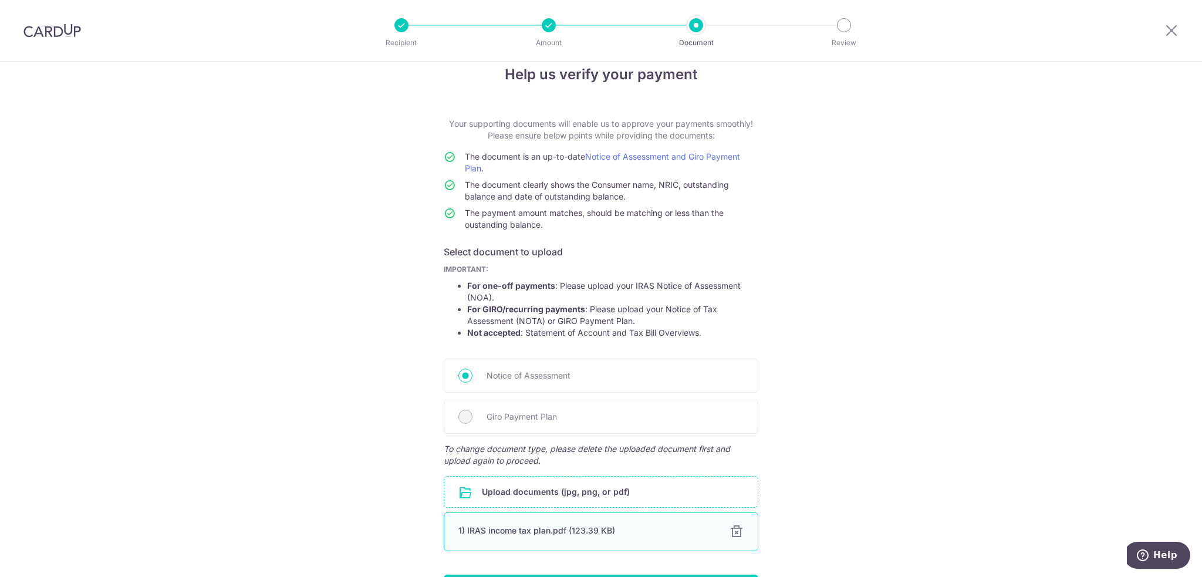
scroll to position [102, 0]
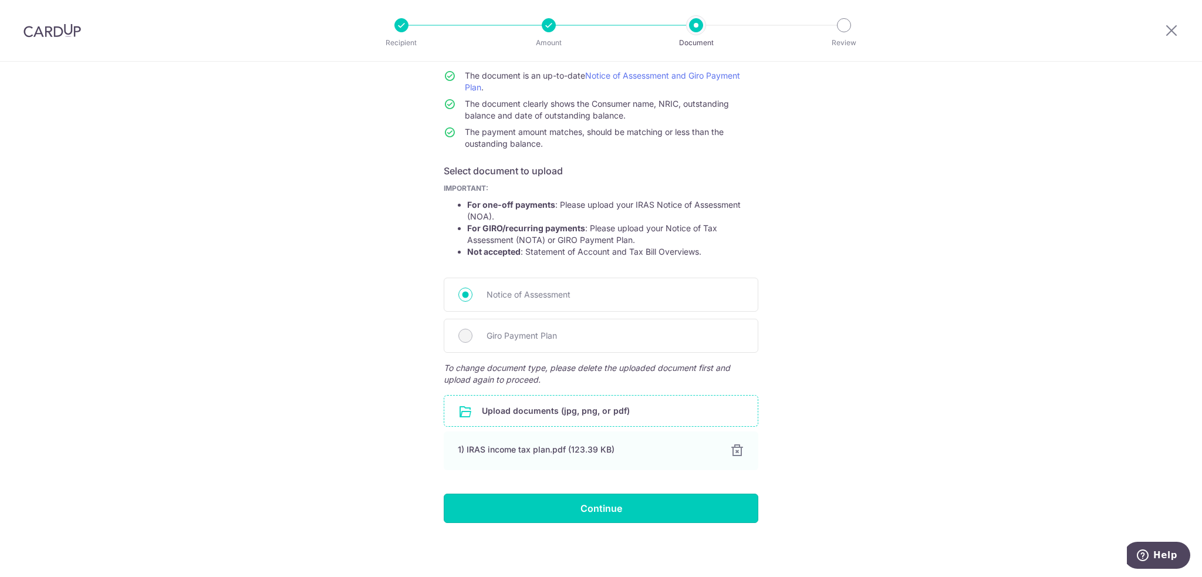
click at [686, 501] on input "Continue" at bounding box center [601, 508] width 315 height 29
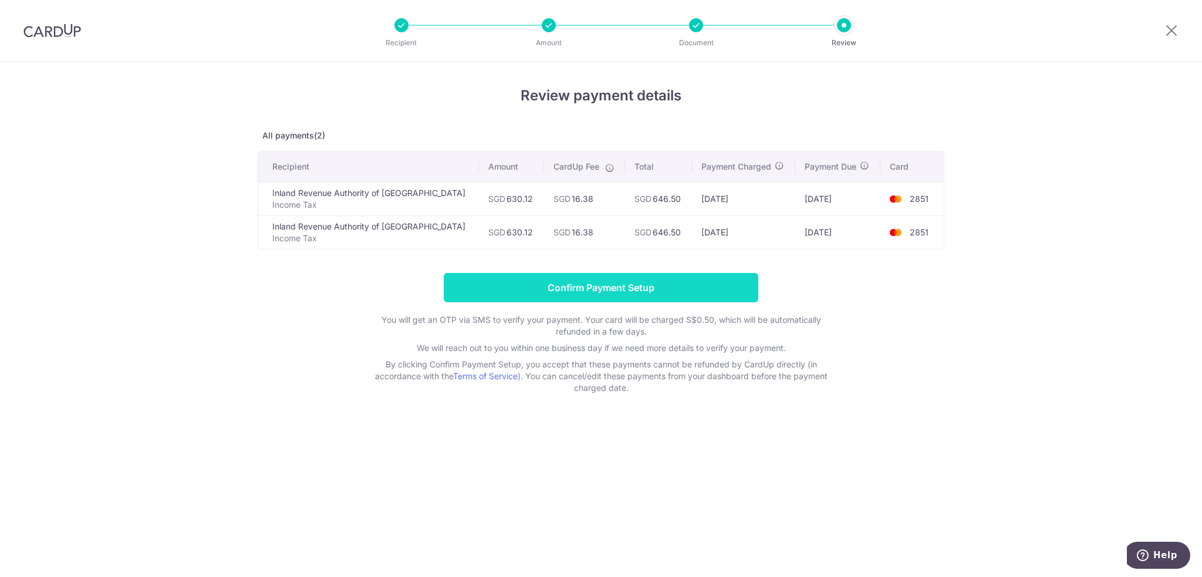
click at [712, 278] on input "Confirm Payment Setup" at bounding box center [601, 287] width 315 height 29
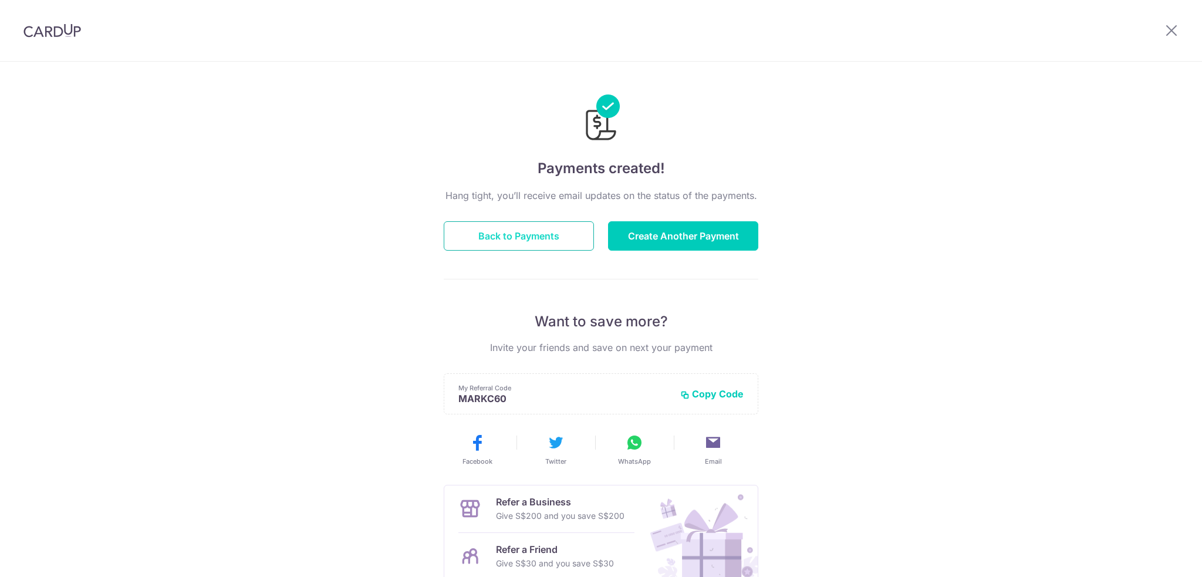
click at [454, 237] on button "Back to Payments" at bounding box center [519, 235] width 150 height 29
